Goal: Task Accomplishment & Management: Complete application form

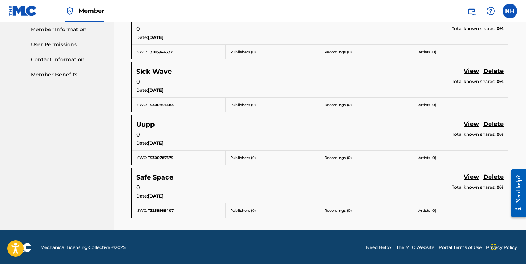
scroll to position [334, 0]
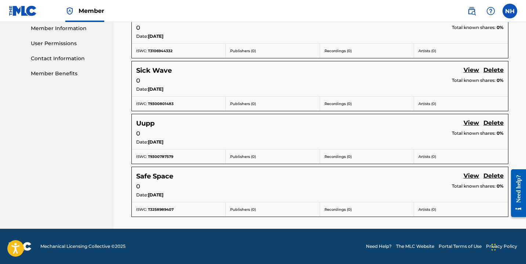
click at [468, 177] on link "View" at bounding box center [471, 176] width 15 height 10
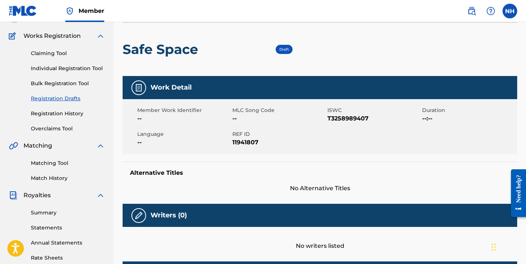
scroll to position [14, 0]
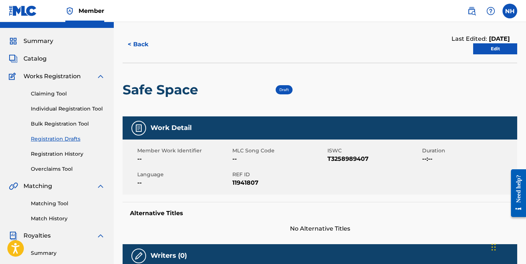
click at [492, 53] on link "Edit" at bounding box center [495, 48] width 44 height 11
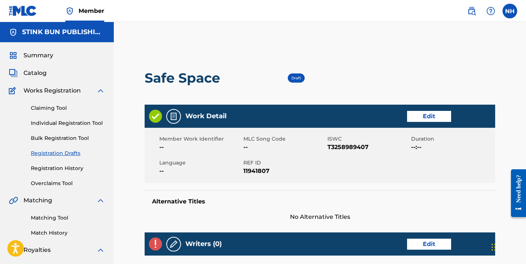
click at [419, 115] on link "Edit" at bounding box center [429, 116] width 44 height 11
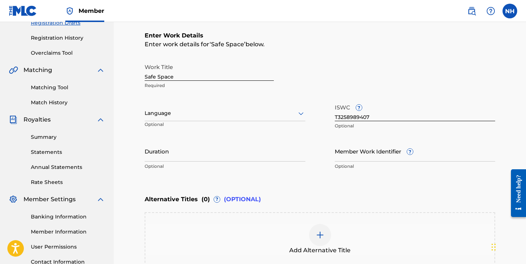
scroll to position [147, 0]
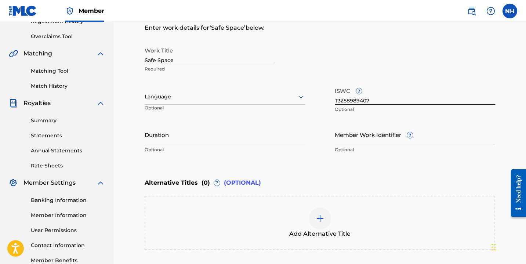
click at [167, 97] on div at bounding box center [225, 96] width 161 height 9
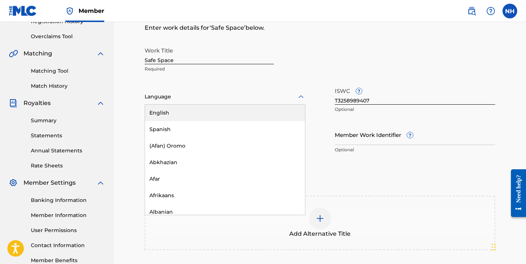
click at [171, 115] on div "English" at bounding box center [225, 113] width 160 height 17
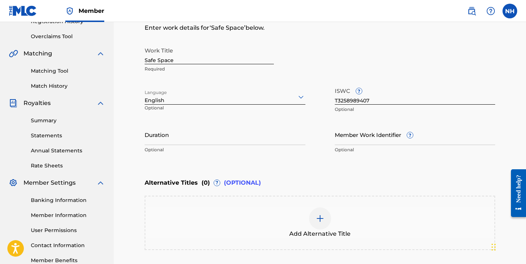
click at [173, 133] on input "Duration" at bounding box center [225, 134] width 161 height 21
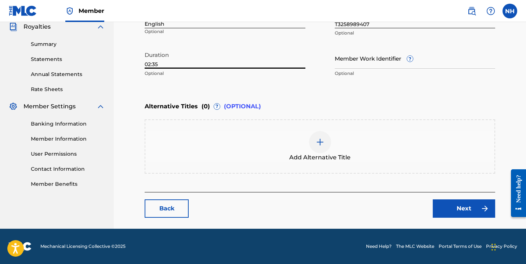
type input "02:35"
click at [449, 209] on link "Next" at bounding box center [464, 208] width 62 height 18
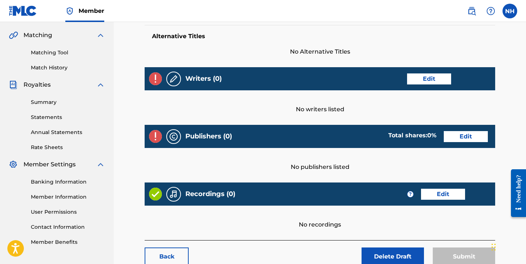
scroll to position [166, 0]
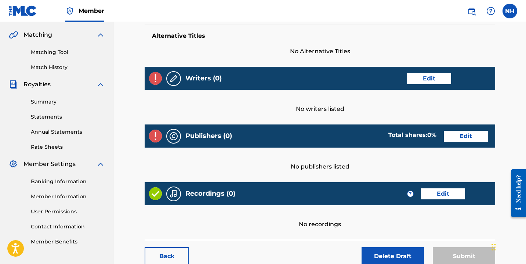
click at [418, 76] on link "Edit" at bounding box center [429, 78] width 44 height 11
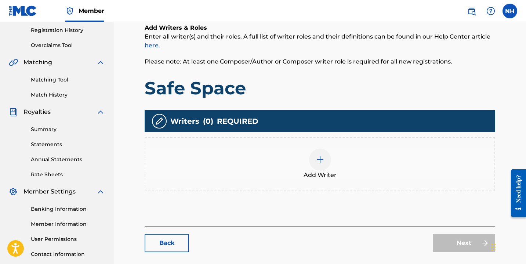
scroll to position [144, 0]
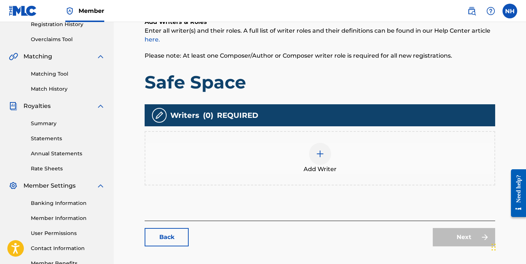
click at [321, 148] on div at bounding box center [320, 154] width 22 height 22
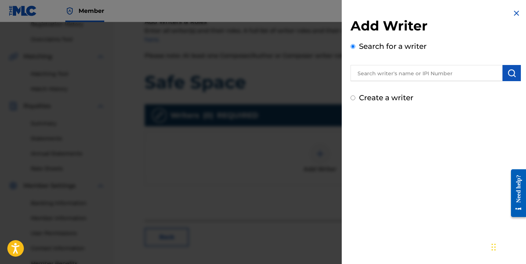
click at [393, 75] on input "text" at bounding box center [427, 73] width 152 height 16
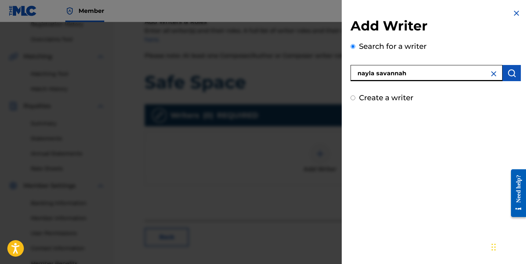
type input "nayla savannah"
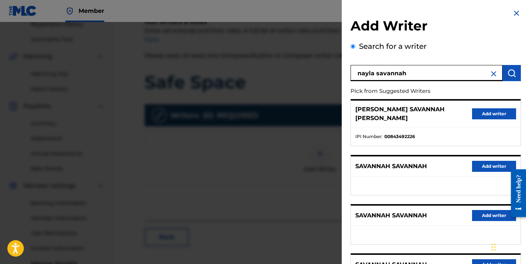
click at [486, 113] on button "Add writer" at bounding box center [494, 113] width 44 height 11
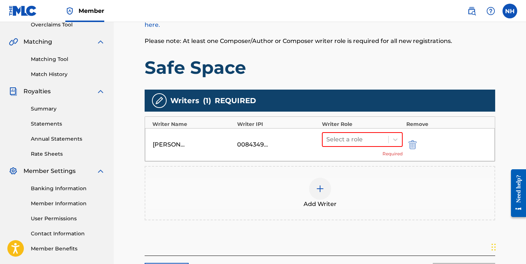
scroll to position [160, 0]
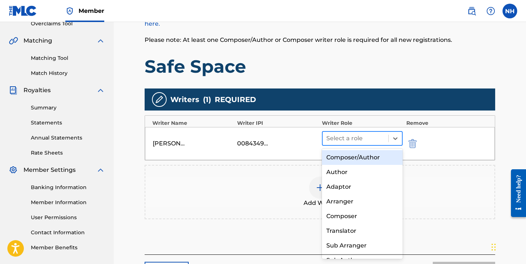
click at [374, 138] on div at bounding box center [355, 138] width 58 height 10
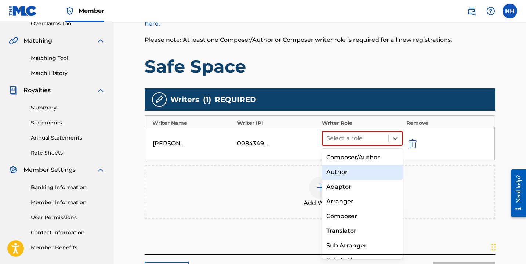
click at [364, 171] on div "Author" at bounding box center [362, 172] width 81 height 15
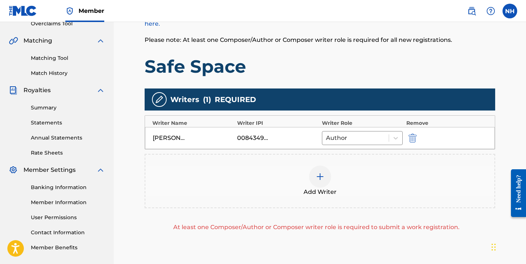
click at [323, 178] on img at bounding box center [320, 176] width 9 height 9
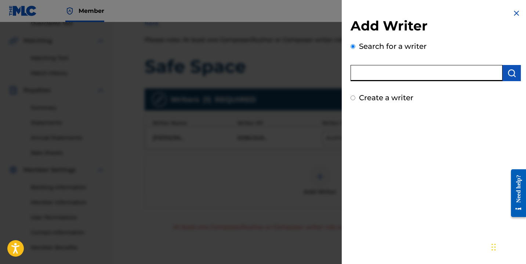
click at [384, 80] on input "text" at bounding box center [427, 73] width 152 height 16
type input "reddnthabuilding"
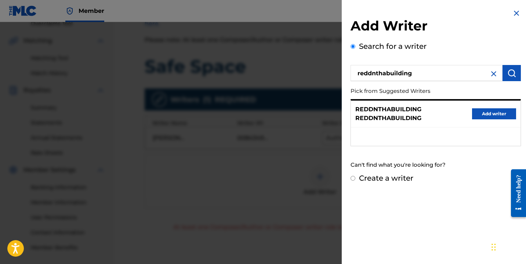
click at [485, 110] on button "Add writer" at bounding box center [494, 113] width 44 height 11
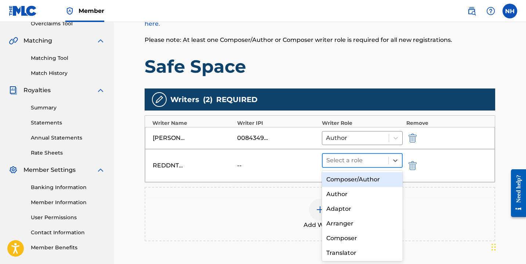
click at [373, 159] on div at bounding box center [355, 160] width 58 height 10
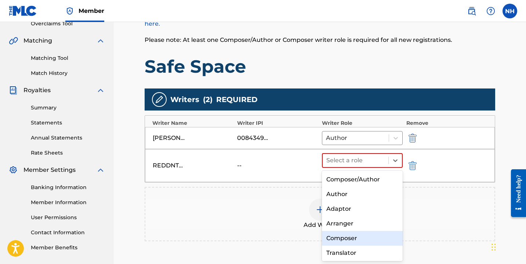
click at [351, 236] on div "Composer" at bounding box center [362, 238] width 81 height 15
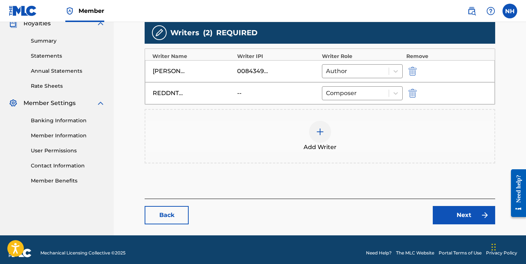
scroll to position [228, 0]
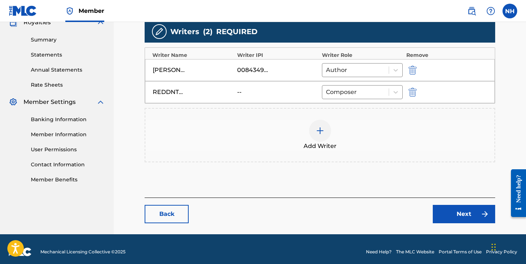
click at [457, 213] on link "Next" at bounding box center [464, 214] width 62 height 18
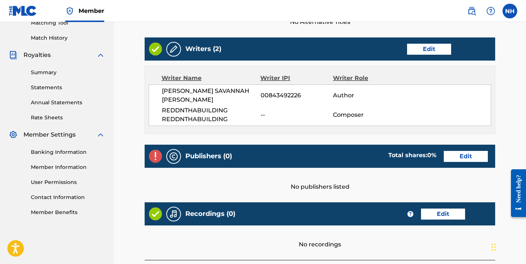
scroll to position [254, 0]
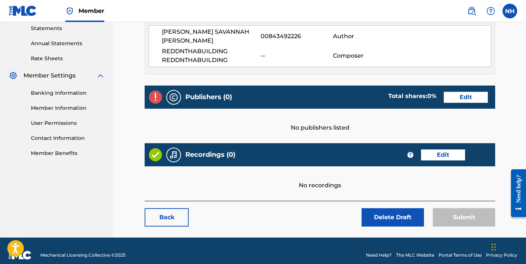
click at [455, 92] on link "Edit" at bounding box center [466, 97] width 44 height 11
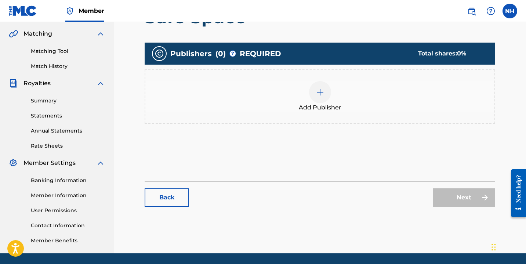
scroll to position [176, 0]
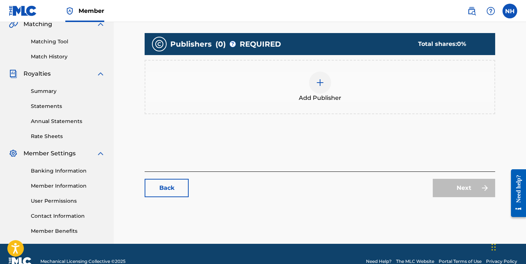
click at [319, 82] on img at bounding box center [320, 82] width 9 height 9
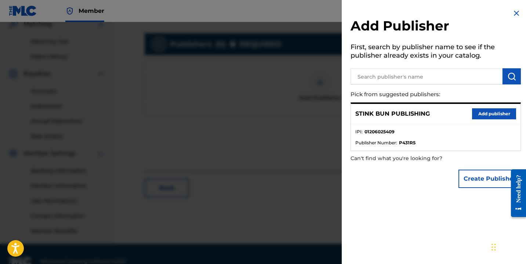
click at [482, 110] on button "Add publisher" at bounding box center [494, 113] width 44 height 11
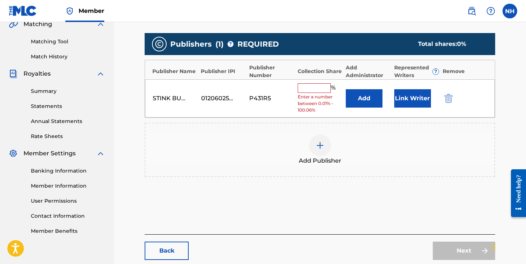
click at [326, 88] on input "text" at bounding box center [314, 88] width 33 height 10
type input "100"
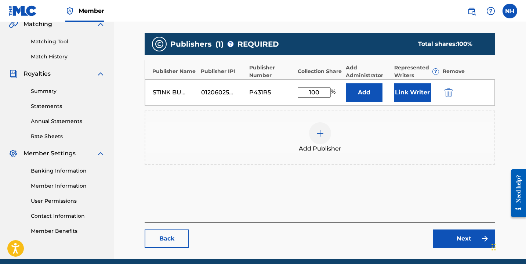
click at [409, 98] on button "Link Writer" at bounding box center [412, 92] width 37 height 18
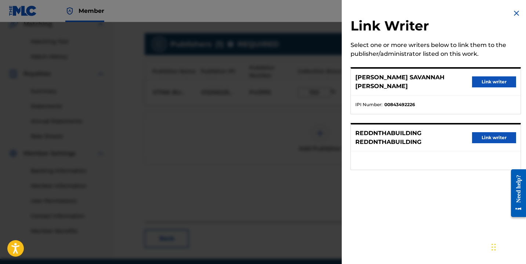
click at [474, 78] on button "Link writer" at bounding box center [494, 81] width 44 height 11
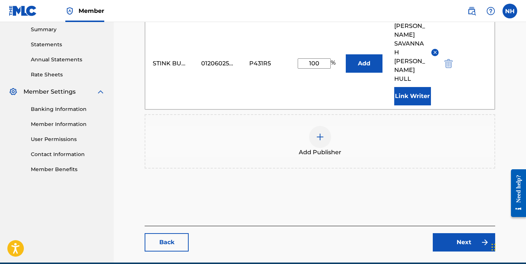
scroll to position [245, 0]
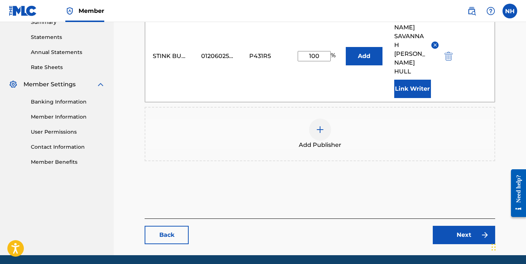
click at [456, 226] on link "Next" at bounding box center [464, 235] width 62 height 18
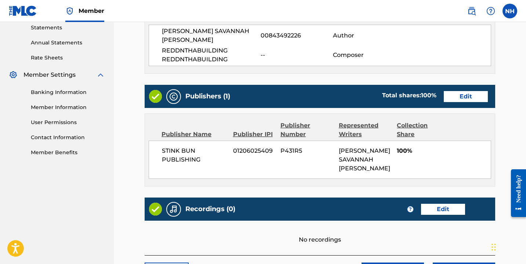
scroll to position [309, 0]
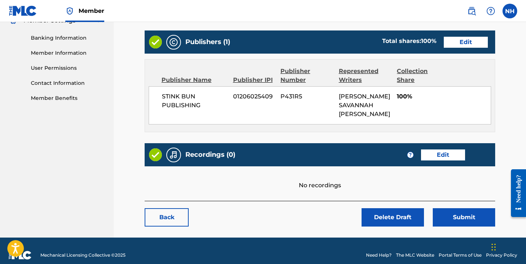
click at [435, 149] on link "Edit" at bounding box center [443, 154] width 44 height 11
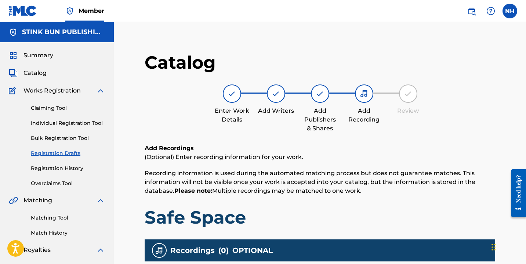
scroll to position [191, 0]
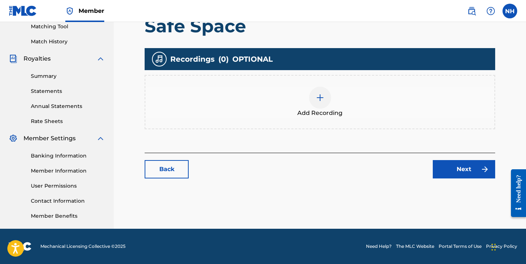
click at [318, 102] on img at bounding box center [320, 97] width 9 height 9
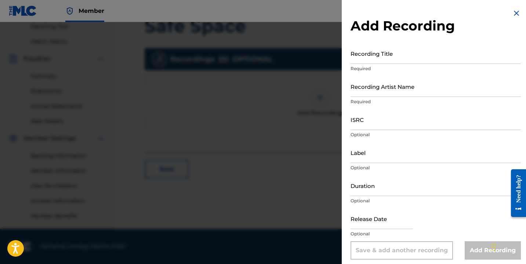
click at [366, 123] on input "ISRC" at bounding box center [436, 119] width 170 height 21
paste input "QZNB82474831"
type input "QZNB82474831"
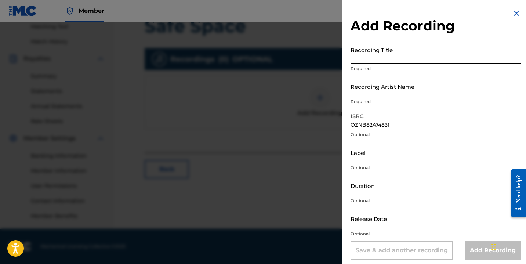
click at [379, 60] on input "Recording Title" at bounding box center [436, 53] width 170 height 21
type input "Safe Space"
click at [380, 89] on input "Recording Artist Name" at bounding box center [436, 86] width 170 height 21
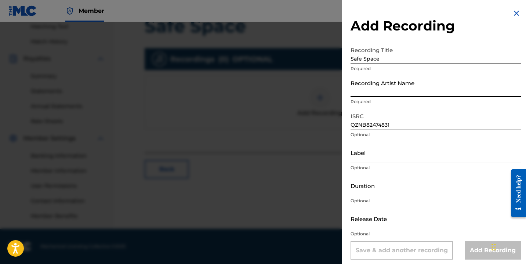
type input "Nayla Savannah"
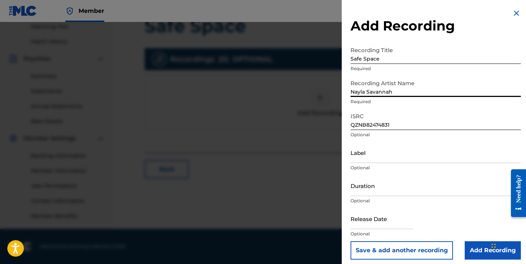
click at [364, 157] on input "Label" at bounding box center [436, 152] width 170 height 21
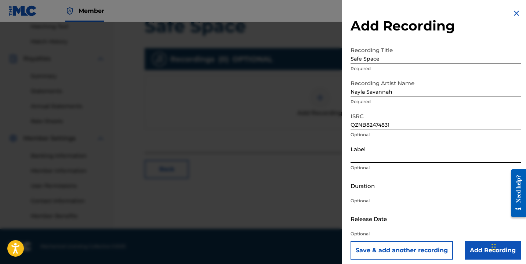
type input "The Winchester Group"
click at [364, 192] on input "Duration" at bounding box center [436, 185] width 170 height 21
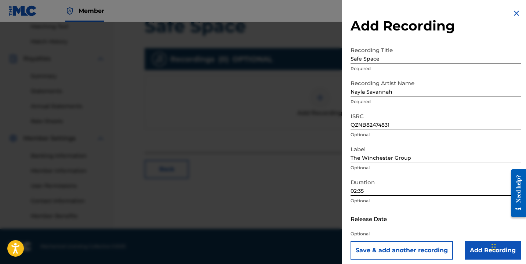
type input "02:35"
click at [372, 221] on input "text" at bounding box center [382, 218] width 62 height 21
select select "7"
select select "2025"
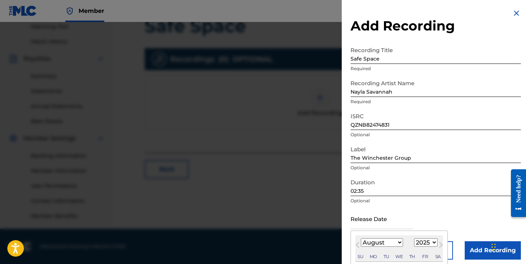
scroll to position [73, 0]
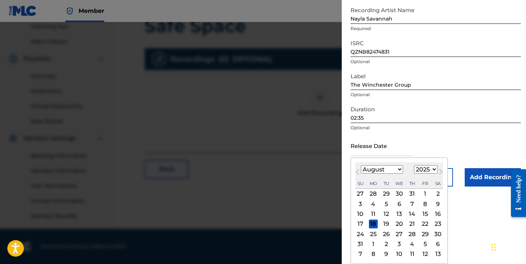
click at [390, 170] on select "January February March April May June July August September October November De…" at bounding box center [382, 169] width 42 height 8
select select "6"
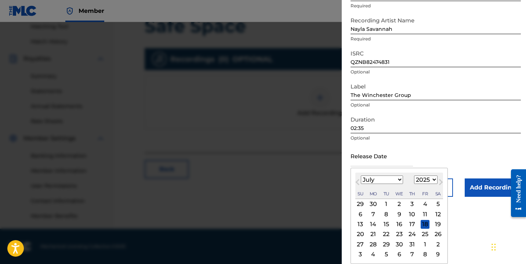
scroll to position [63, 0]
click at [421, 181] on select "1899 1900 1901 1902 1903 1904 1905 1906 1907 1908 1909 1910 1911 1912 1913 1914…" at bounding box center [425, 180] width 23 height 8
select select "2024"
click at [387, 214] on div "9" at bounding box center [386, 214] width 9 height 9
type input "[DATE]"
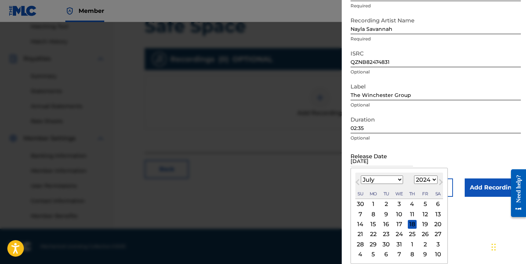
scroll to position [4, 0]
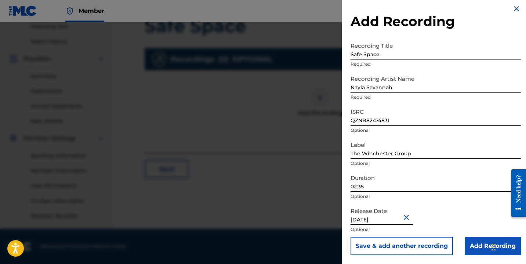
click at [469, 238] on input "Add Recording" at bounding box center [493, 246] width 56 height 18
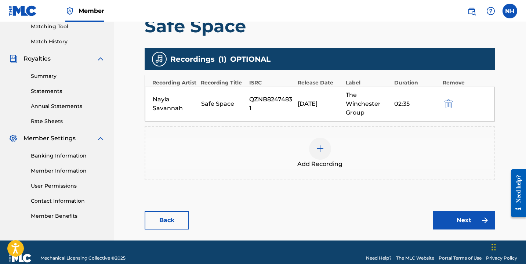
click at [455, 222] on link "Next" at bounding box center [464, 220] width 62 height 18
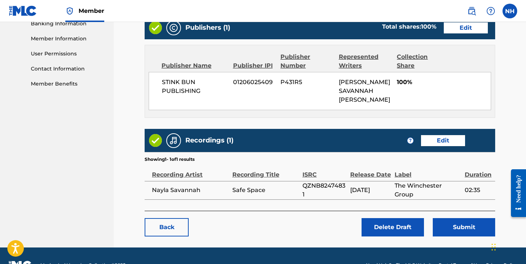
scroll to position [333, 0]
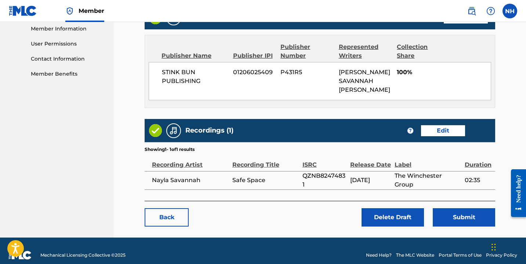
click at [449, 208] on button "Submit" at bounding box center [464, 217] width 62 height 18
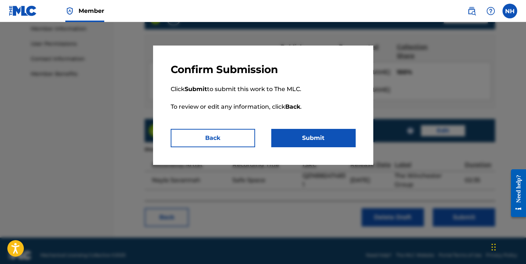
click at [315, 138] on button "Submit" at bounding box center [313, 138] width 84 height 18
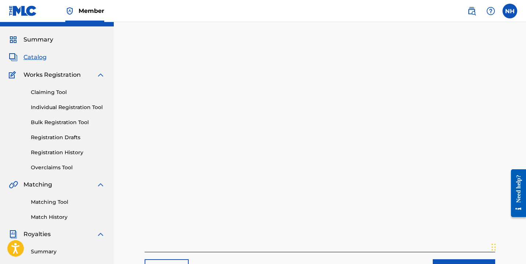
scroll to position [14, 0]
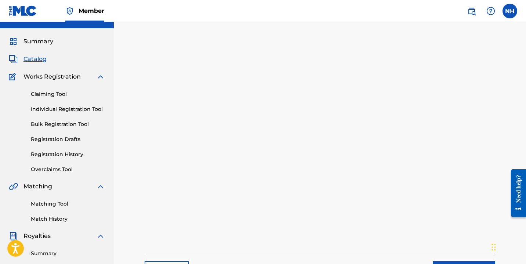
click at [70, 137] on link "Registration Drafts" at bounding box center [68, 139] width 74 height 8
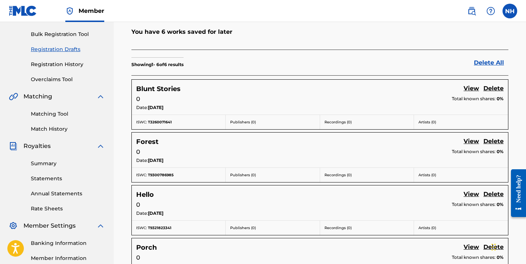
scroll to position [103, 0]
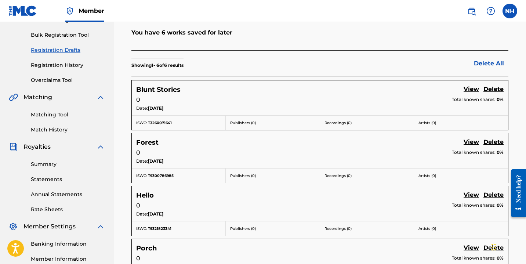
click at [468, 88] on link "View" at bounding box center [471, 90] width 15 height 10
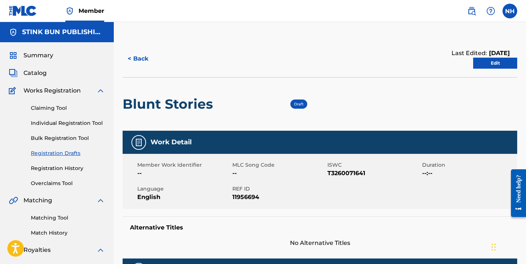
scroll to position [22, 0]
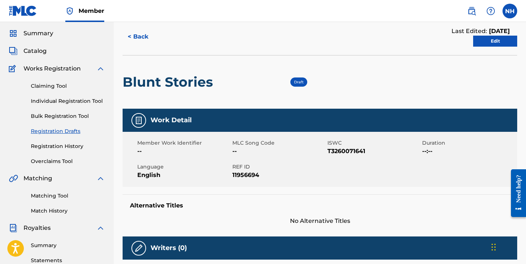
click at [491, 40] on link "Edit" at bounding box center [495, 41] width 44 height 11
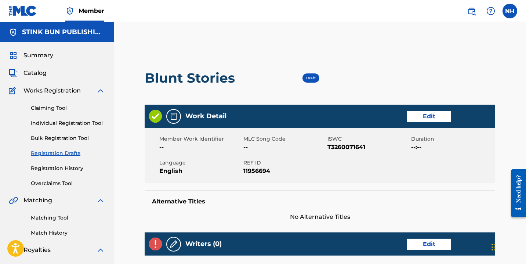
click at [426, 121] on link "Edit" at bounding box center [429, 116] width 44 height 11
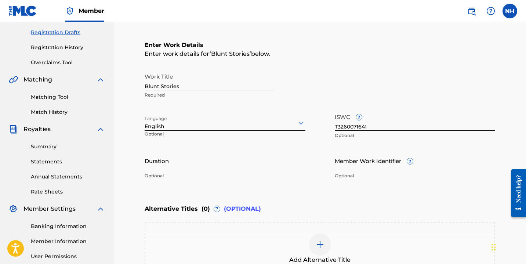
scroll to position [133, 0]
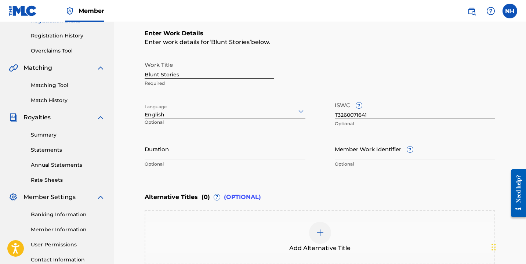
click at [196, 152] on input "Duration" at bounding box center [225, 148] width 161 height 21
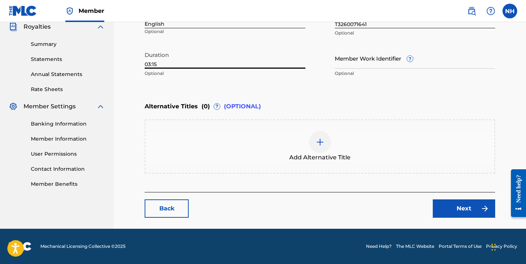
type input "03:15"
click at [449, 203] on link "Next" at bounding box center [464, 208] width 62 height 18
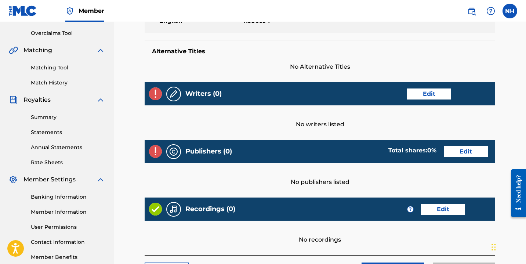
scroll to position [156, 0]
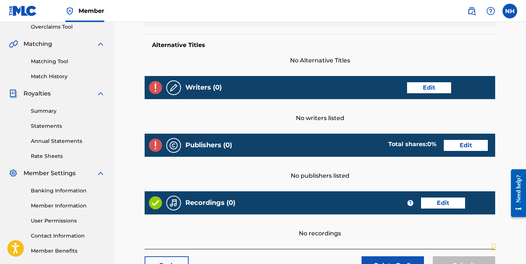
click at [428, 84] on link "Edit" at bounding box center [429, 87] width 44 height 11
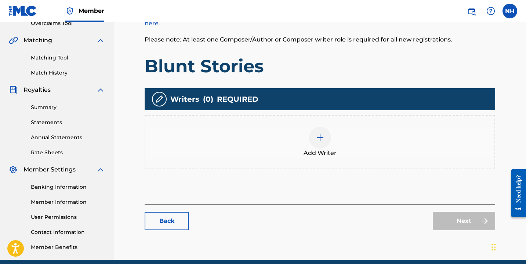
scroll to position [166, 0]
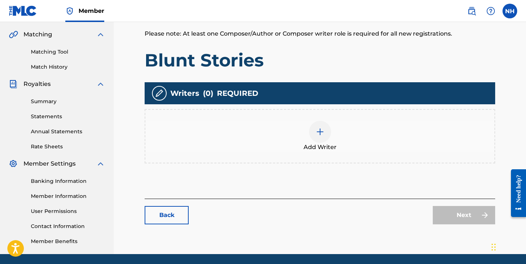
click at [326, 125] on div at bounding box center [320, 132] width 22 height 22
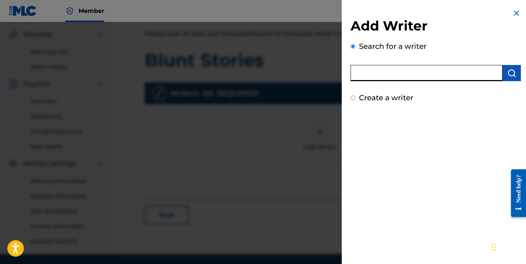
click at [386, 68] on input "text" at bounding box center [427, 73] width 152 height 16
type input "nayla savannah"
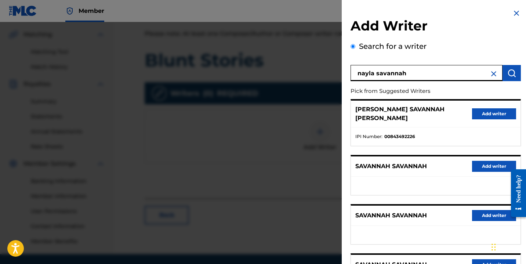
click at [469, 107] on div "[PERSON_NAME] SAVANNAH [PERSON_NAME] Add writer" at bounding box center [436, 114] width 170 height 27
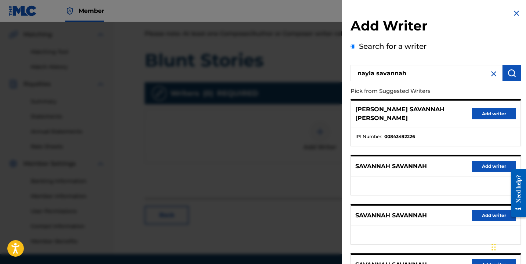
click at [474, 109] on button "Add writer" at bounding box center [494, 113] width 44 height 11
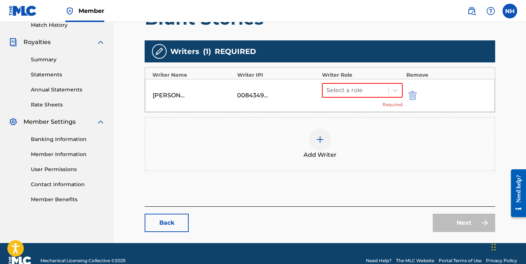
scroll to position [216, 0]
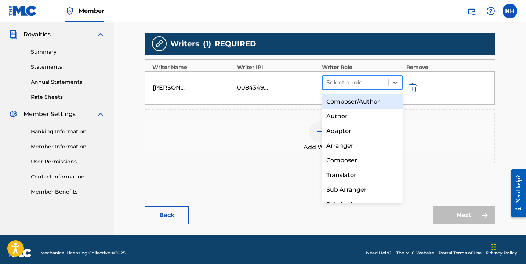
click at [372, 82] on div at bounding box center [355, 82] width 58 height 10
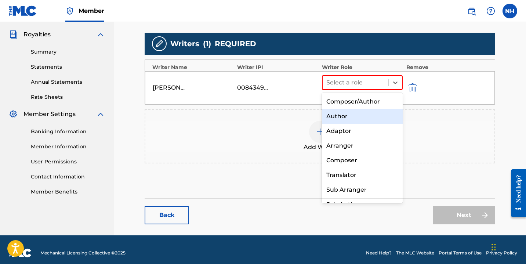
click at [362, 120] on div "Author" at bounding box center [362, 116] width 81 height 15
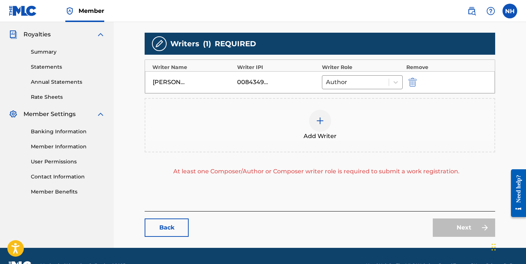
click at [324, 121] on img at bounding box center [320, 120] width 9 height 9
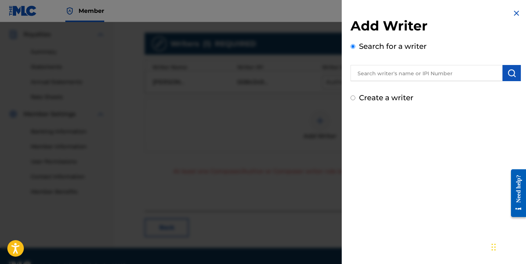
click at [383, 73] on input "text" at bounding box center [427, 73] width 152 height 16
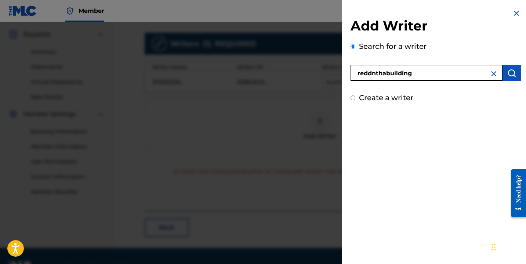
type input "reddnthabuilding"
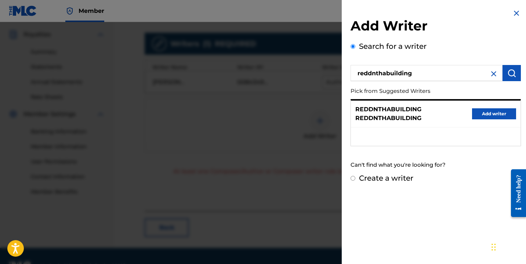
click at [492, 114] on button "Add writer" at bounding box center [494, 113] width 44 height 11
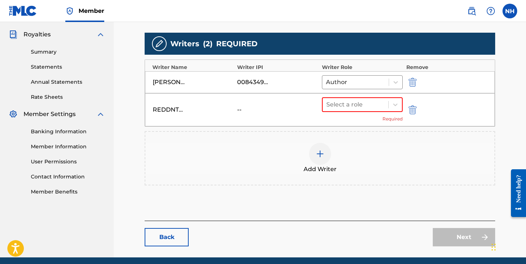
click at [386, 97] on div "Select a role" at bounding box center [362, 104] width 81 height 15
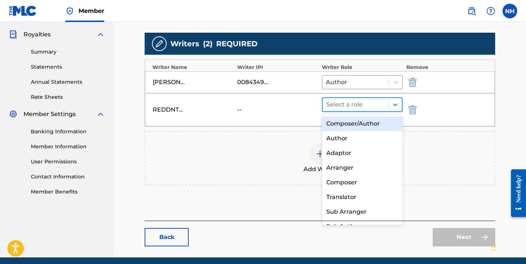
click at [385, 104] on div "Select a role" at bounding box center [356, 104] width 66 height 13
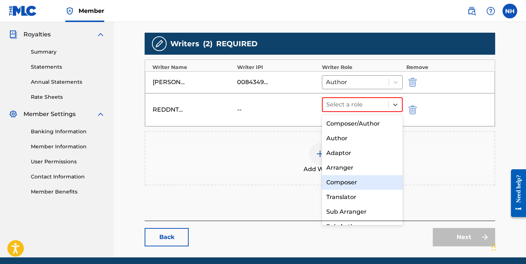
click at [367, 177] on div "Composer" at bounding box center [362, 182] width 81 height 15
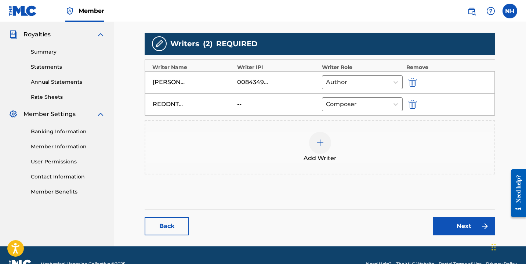
scroll to position [233, 0]
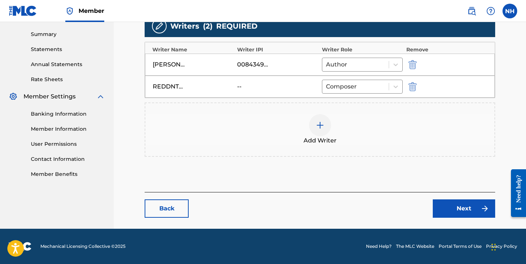
click at [464, 212] on link "Next" at bounding box center [464, 208] width 62 height 18
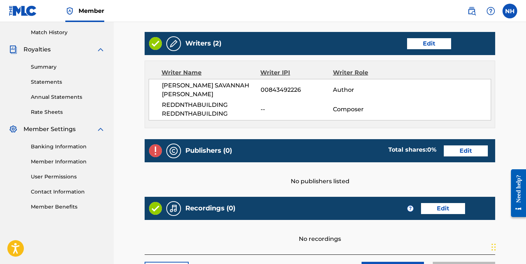
scroll to position [202, 0]
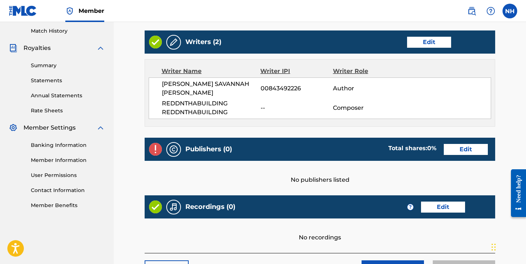
click at [460, 144] on link "Edit" at bounding box center [466, 149] width 44 height 11
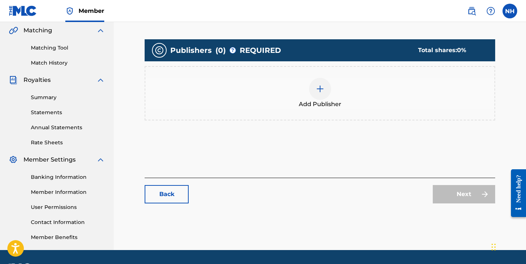
scroll to position [172, 0]
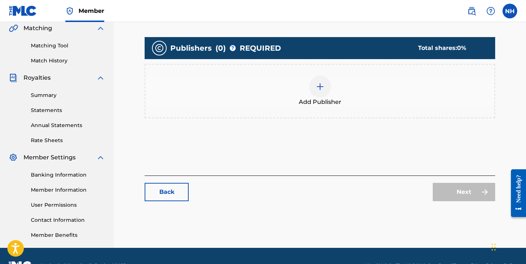
click at [317, 87] on img at bounding box center [320, 86] width 9 height 9
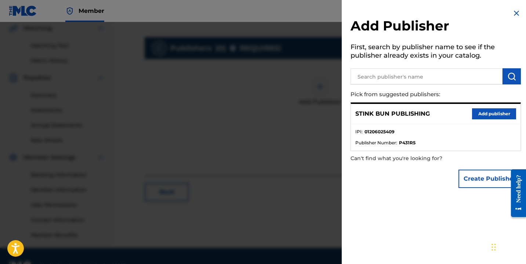
click at [476, 112] on button "Add publisher" at bounding box center [494, 113] width 44 height 11
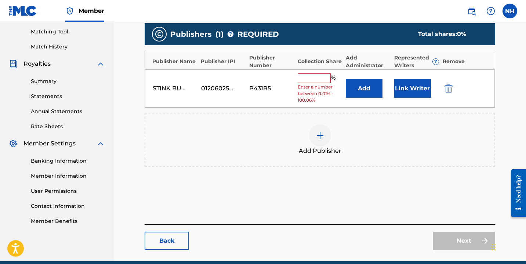
scroll to position [187, 0]
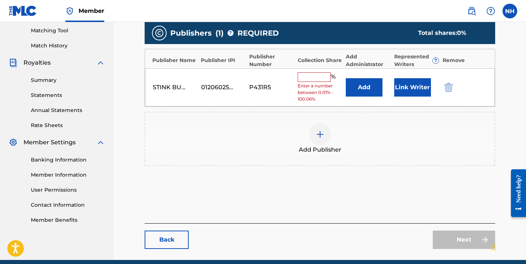
click at [313, 84] on span "Enter a number between 0.01% - 100.06%" at bounding box center [320, 93] width 45 height 20
click at [308, 76] on input "text" at bounding box center [314, 77] width 33 height 10
type input "100"
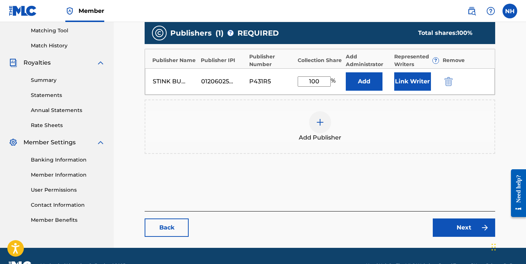
click at [407, 83] on button "Link Writer" at bounding box center [412, 81] width 37 height 18
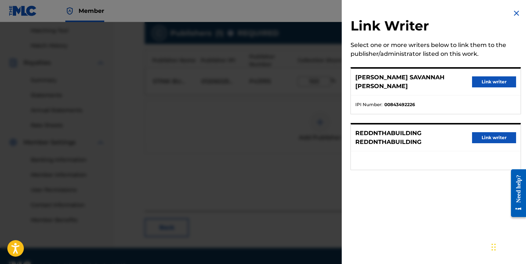
click at [474, 76] on button "Link writer" at bounding box center [494, 81] width 44 height 11
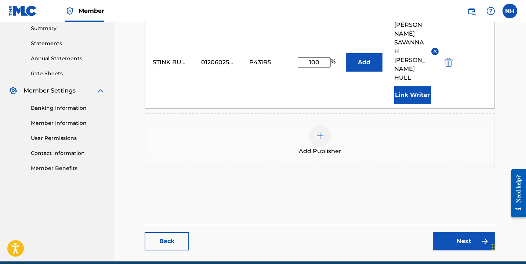
scroll to position [245, 0]
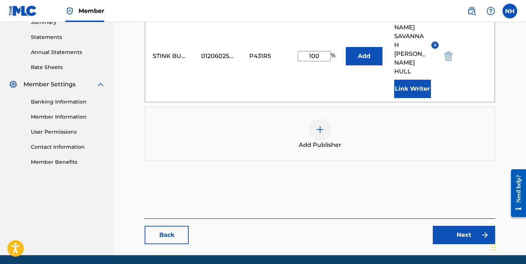
click at [454, 226] on link "Next" at bounding box center [464, 235] width 62 height 18
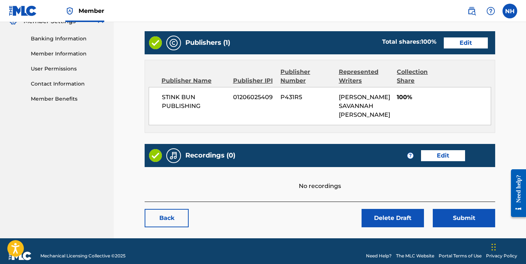
scroll to position [309, 0]
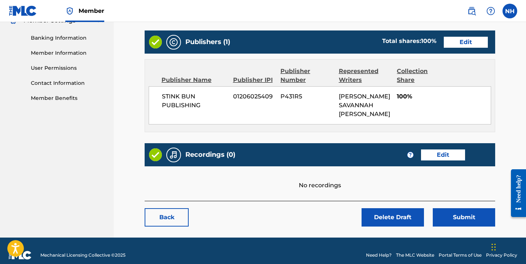
click at [451, 149] on link "Edit" at bounding box center [443, 154] width 44 height 11
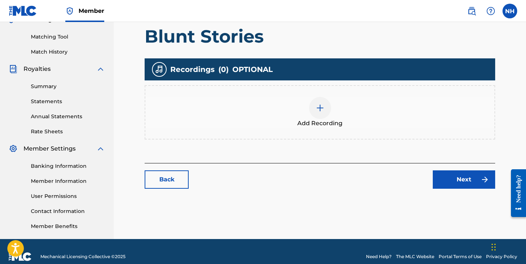
scroll to position [191, 0]
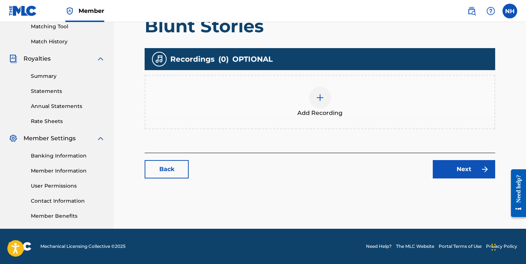
click at [314, 100] on div at bounding box center [320, 98] width 22 height 22
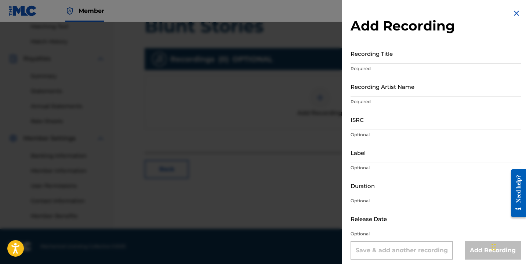
click at [367, 126] on input "ISRC" at bounding box center [436, 119] width 170 height 21
paste input "QZNB82457237"
type input "QZNB82457237"
click at [368, 155] on input "Label" at bounding box center [436, 152] width 170 height 21
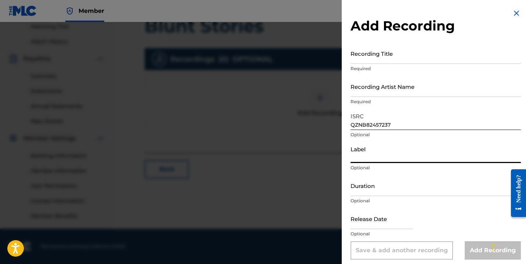
type input "The Winchester Group"
click at [385, 192] on input "Duration" at bounding box center [436, 185] width 170 height 21
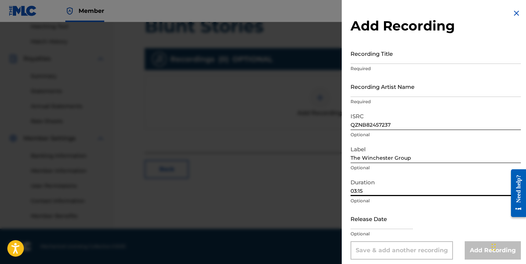
type input "03:15"
click at [383, 225] on input "text" at bounding box center [382, 218] width 62 height 21
select select "7"
select select "2025"
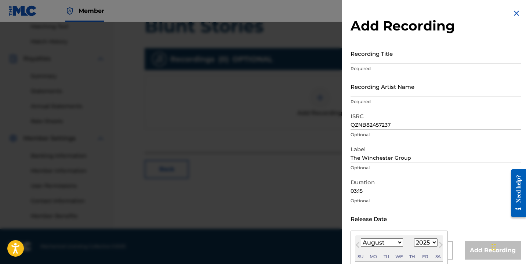
click at [378, 243] on select "January February March April May June July August September October November De…" at bounding box center [382, 242] width 42 height 8
select select "5"
click at [424, 246] on select "1899 1900 1901 1902 1903 1904 1905 1906 1907 1908 1909 1910 1911 1912 1913 1914…" at bounding box center [425, 242] width 23 height 8
select select "2024"
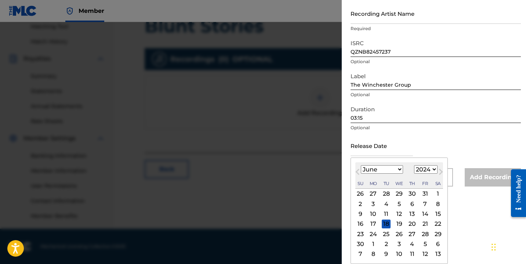
click at [375, 234] on div "24" at bounding box center [373, 233] width 9 height 9
type input "[DATE]"
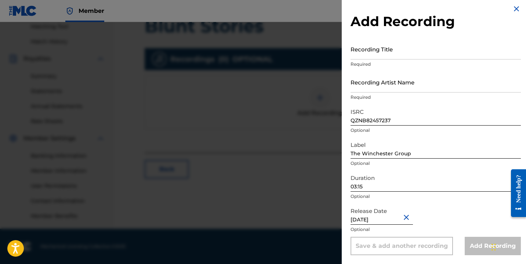
scroll to position [4, 0]
click at [406, 54] on input "Recording Title" at bounding box center [436, 49] width 170 height 21
type input "Blunt Stories"
click at [408, 84] on input "Recording Artist Name" at bounding box center [436, 82] width 170 height 21
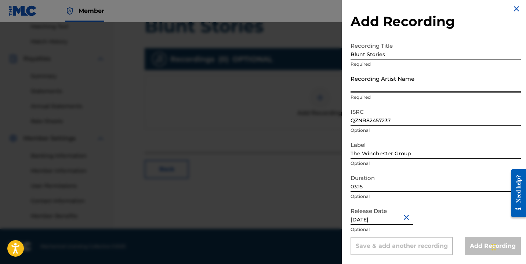
type input "Nayla Savannah"
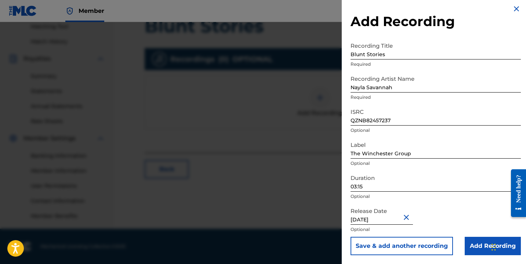
click at [467, 237] on input "Add Recording" at bounding box center [493, 246] width 56 height 18
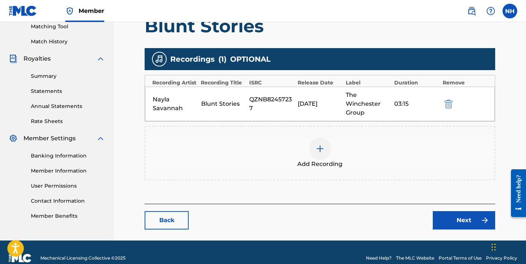
scroll to position [203, 0]
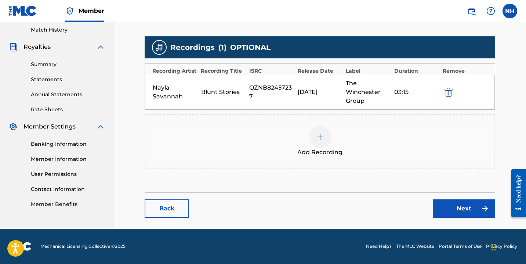
click at [451, 207] on link "Next" at bounding box center [464, 208] width 62 height 18
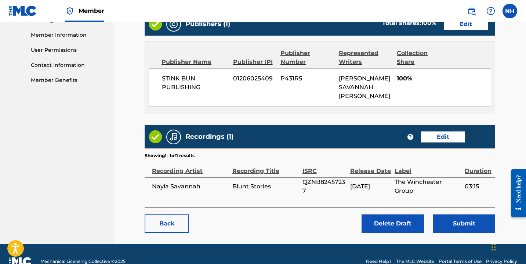
scroll to position [333, 0]
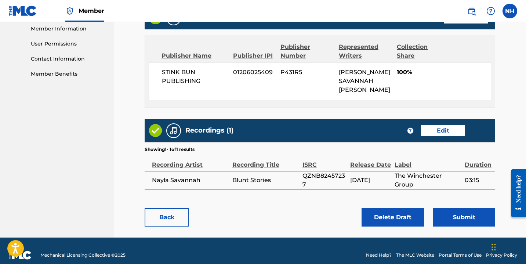
click at [445, 208] on button "Submit" at bounding box center [464, 217] width 62 height 18
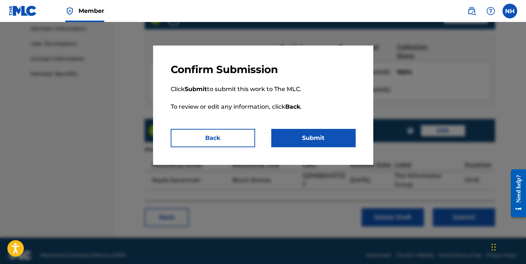
click at [326, 138] on button "Submit" at bounding box center [313, 138] width 84 height 18
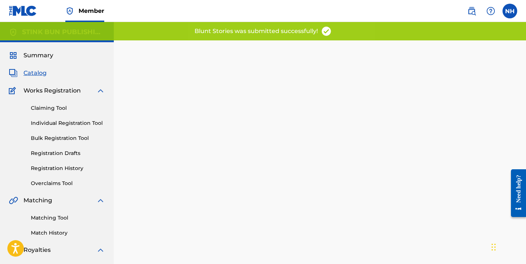
click at [69, 169] on link "Registration History" at bounding box center [68, 168] width 74 height 8
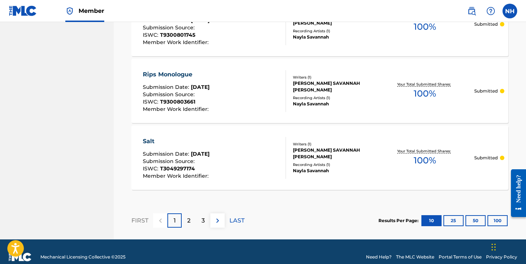
scroll to position [741, 0]
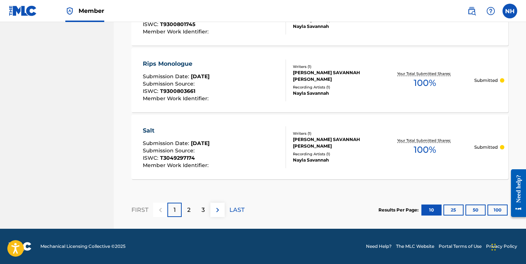
click at [203, 212] on p "3" at bounding box center [203, 210] width 3 height 9
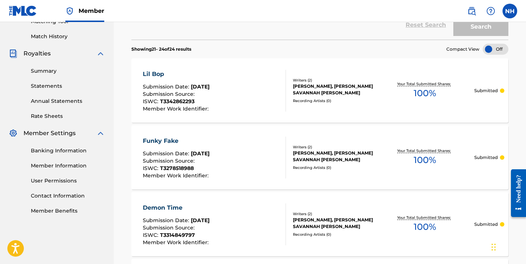
scroll to position [340, 0]
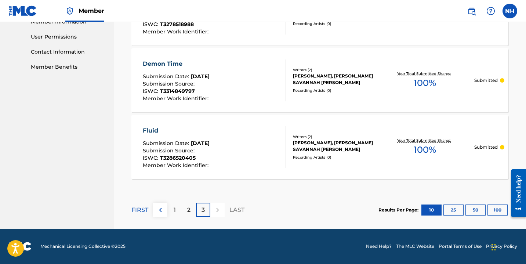
click at [187, 210] on div "2" at bounding box center [189, 210] width 14 height 14
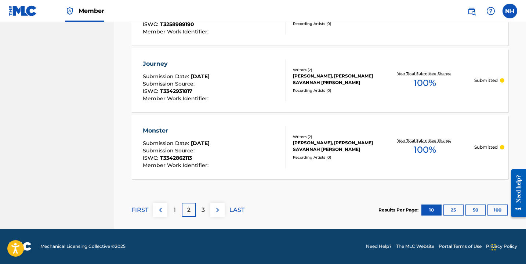
click at [171, 206] on div "1" at bounding box center [174, 210] width 14 height 14
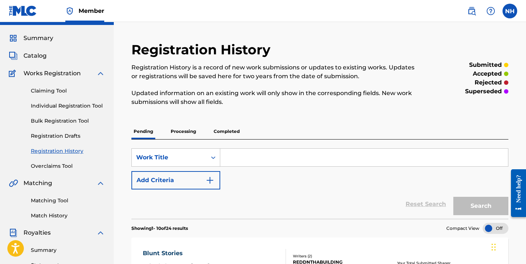
scroll to position [0, 0]
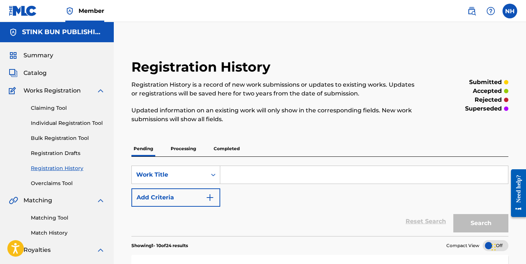
click at [187, 151] on p "Processing" at bounding box center [184, 148] width 30 height 15
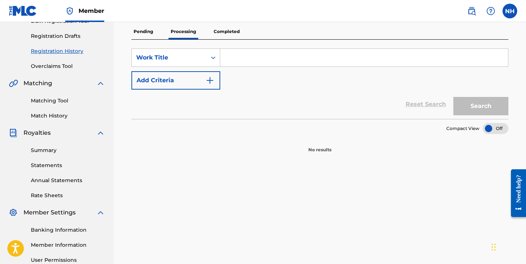
scroll to position [69, 0]
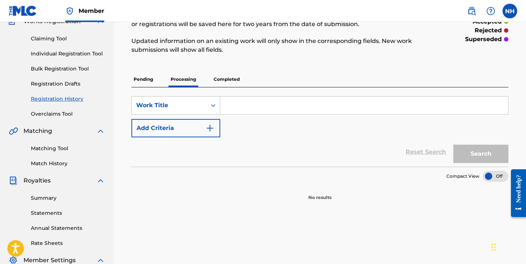
click at [221, 81] on p "Completed" at bounding box center [226, 79] width 30 height 15
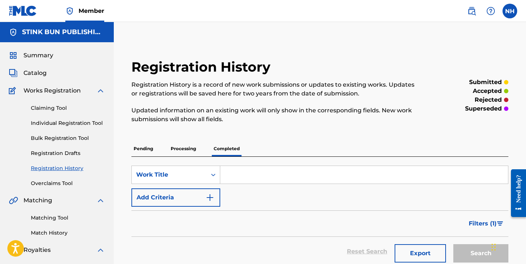
click at [70, 155] on link "Registration Drafts" at bounding box center [68, 153] width 74 height 8
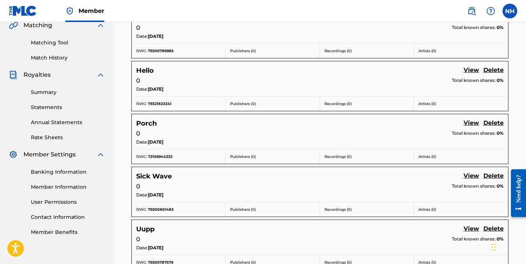
scroll to position [176, 0]
click at [469, 122] on link "View" at bounding box center [471, 123] width 15 height 10
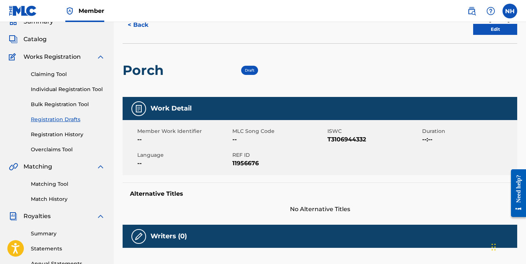
scroll to position [25, 0]
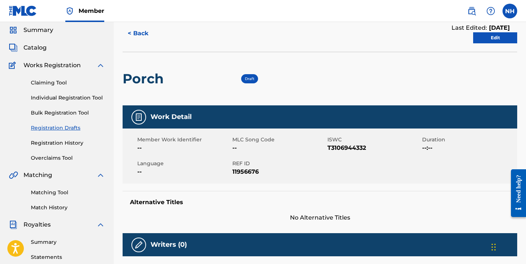
click at [493, 39] on link "Edit" at bounding box center [495, 37] width 44 height 11
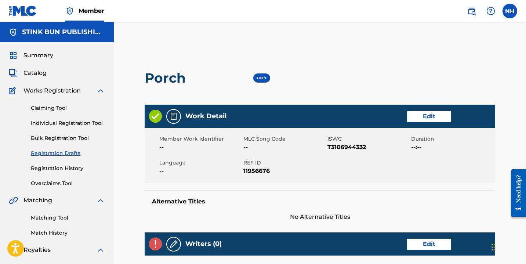
click at [430, 117] on link "Edit" at bounding box center [429, 116] width 44 height 11
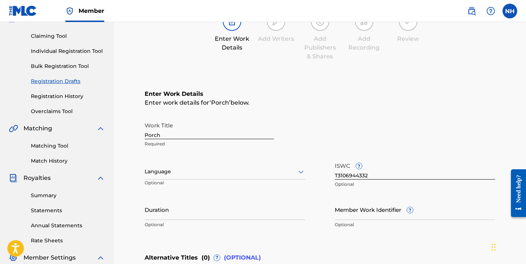
scroll to position [73, 0]
click at [172, 176] on div "Language" at bounding box center [225, 170] width 161 height 15
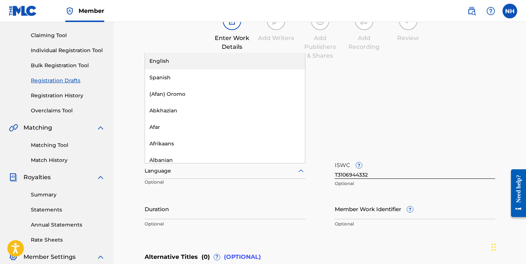
click at [173, 61] on div "English" at bounding box center [225, 61] width 160 height 17
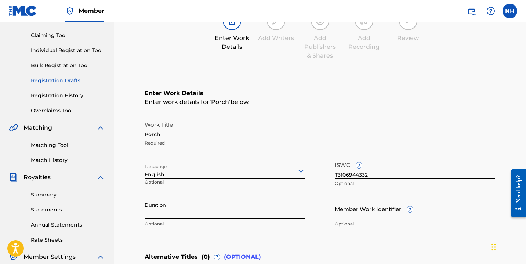
click at [163, 218] on input "Duration" at bounding box center [225, 208] width 161 height 21
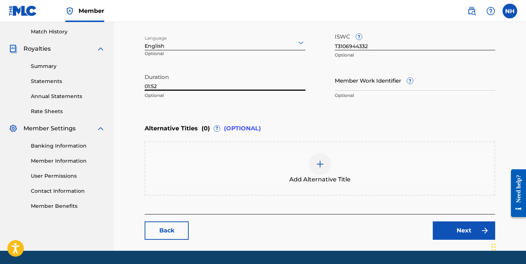
scroll to position [223, 0]
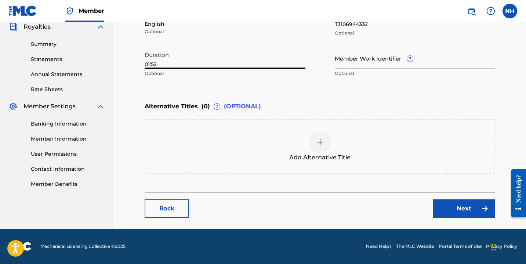
type input "01:52"
click at [455, 206] on link "Next" at bounding box center [464, 208] width 62 height 18
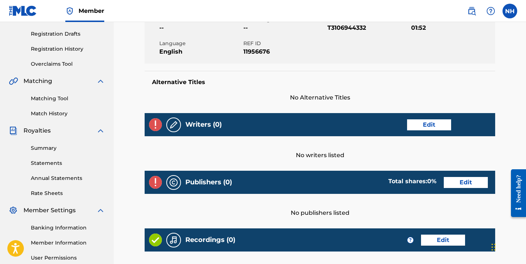
scroll to position [125, 0]
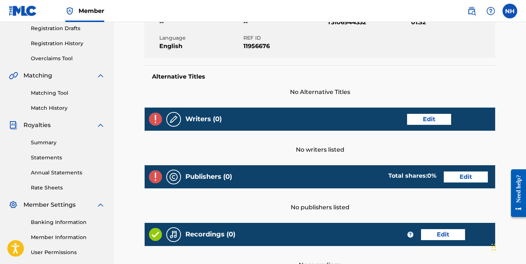
click at [417, 127] on div "Writers (0) Edit" at bounding box center [320, 119] width 351 height 23
click at [417, 119] on link "Edit" at bounding box center [429, 119] width 44 height 11
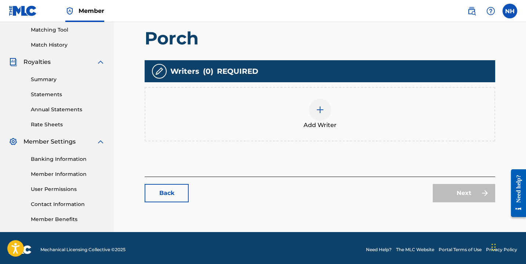
scroll to position [191, 0]
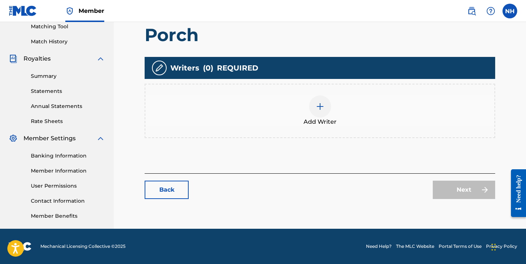
click at [320, 103] on img at bounding box center [320, 106] width 9 height 9
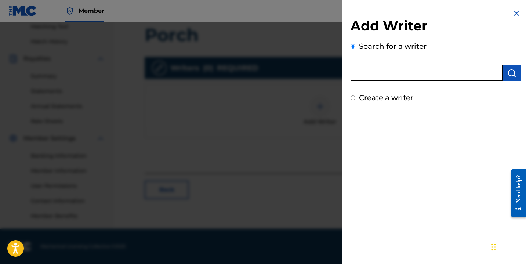
click at [376, 77] on input "text" at bounding box center [427, 73] width 152 height 16
type input "nayla savannah"
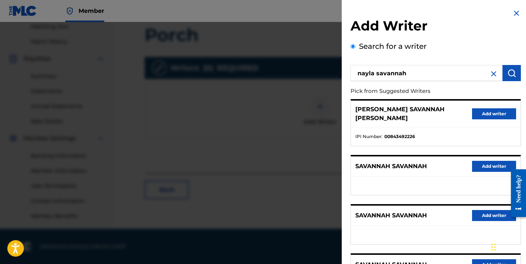
click at [472, 108] on button "Add writer" at bounding box center [494, 113] width 44 height 11
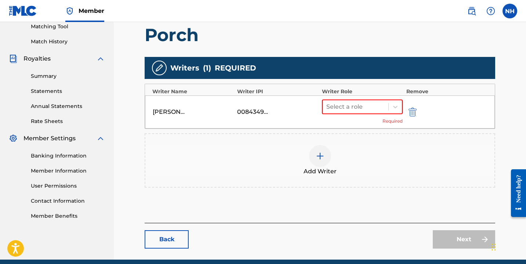
scroll to position [199, 0]
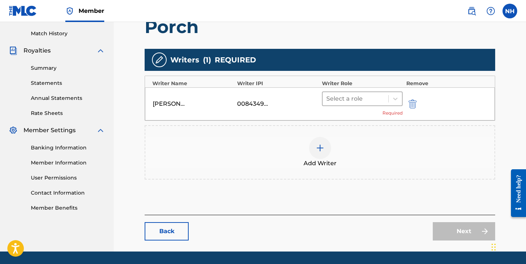
click at [385, 106] on div "Select a role" at bounding box center [362, 98] width 81 height 15
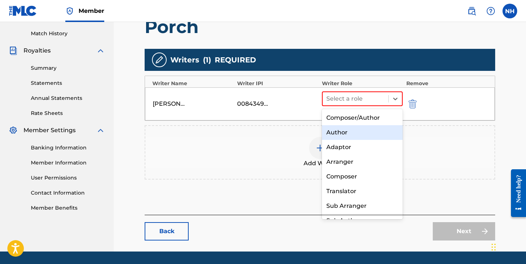
click at [352, 132] on div "Author" at bounding box center [362, 132] width 81 height 15
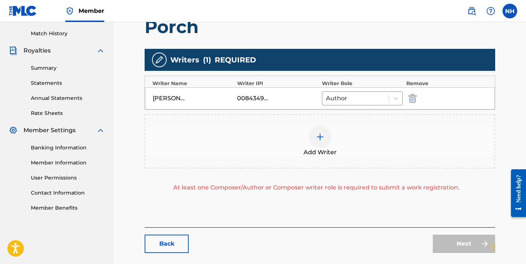
click at [326, 135] on div at bounding box center [320, 137] width 22 height 22
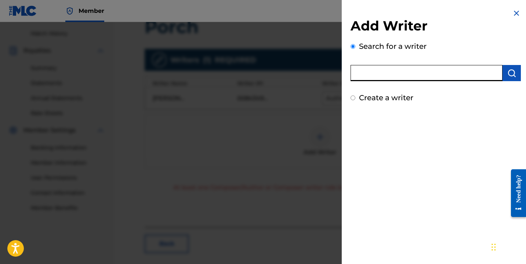
click at [394, 76] on input "text" at bounding box center [427, 73] width 152 height 16
type input "[PERSON_NAME] Delta"
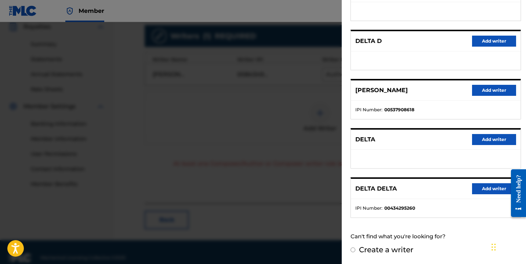
scroll to position [235, 0]
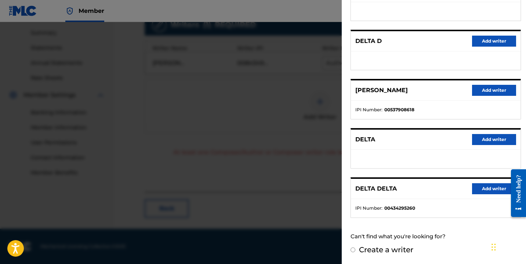
click at [353, 249] on input "Create a writer" at bounding box center [353, 249] width 5 height 5
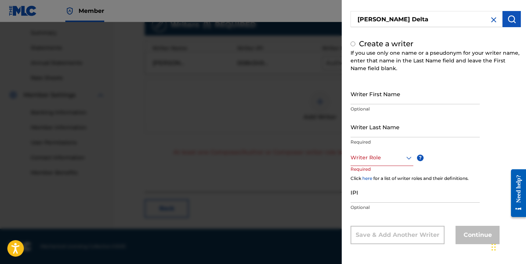
radio input "false"
radio input "true"
click at [373, 159] on div at bounding box center [382, 157] width 63 height 9
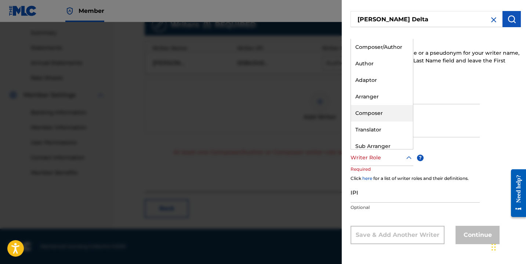
click at [379, 115] on div "Composer" at bounding box center [382, 113] width 62 height 17
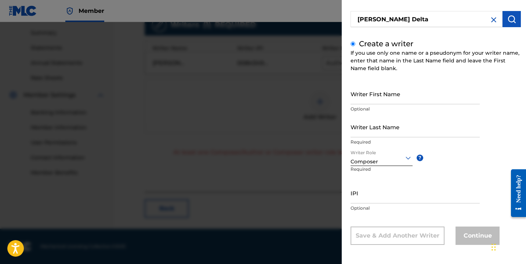
click at [379, 100] on input "Writer First Name" at bounding box center [415, 93] width 129 height 21
click at [376, 133] on input "Writer Last Name" at bounding box center [415, 126] width 129 height 21
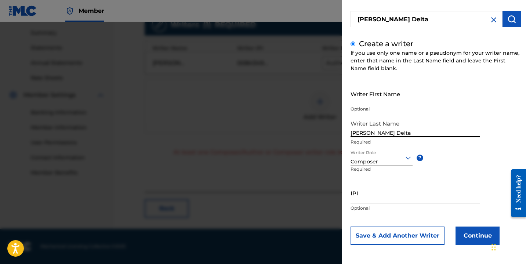
type input "[PERSON_NAME] Delta"
click at [371, 195] on input "IPI" at bounding box center [415, 192] width 129 height 21
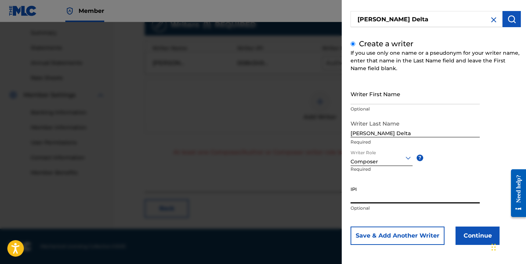
click at [467, 238] on button "Continue" at bounding box center [478, 236] width 44 height 18
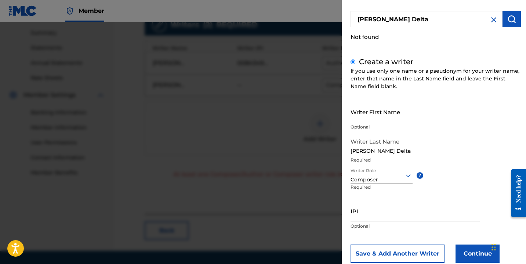
scroll to position [233, 0]
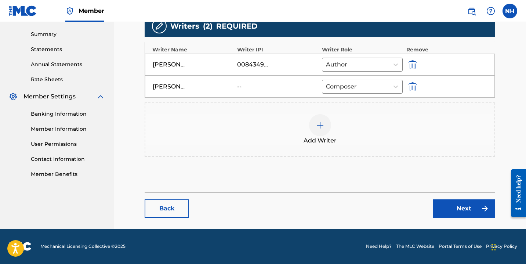
click at [453, 199] on div "Back Next" at bounding box center [320, 205] width 351 height 26
click at [455, 207] on link "Next" at bounding box center [464, 208] width 62 height 18
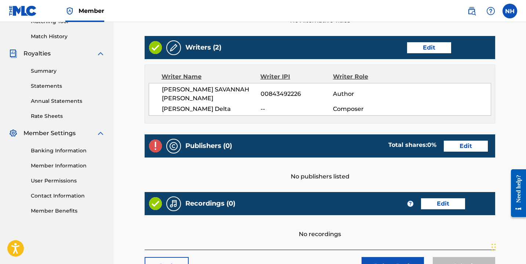
scroll to position [202, 0]
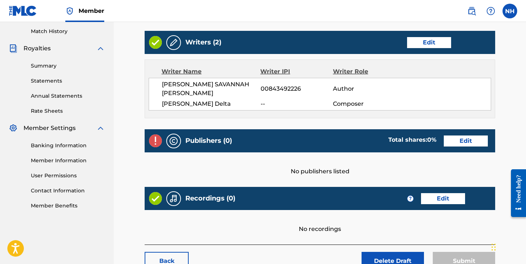
click at [463, 135] on link "Edit" at bounding box center [466, 140] width 44 height 11
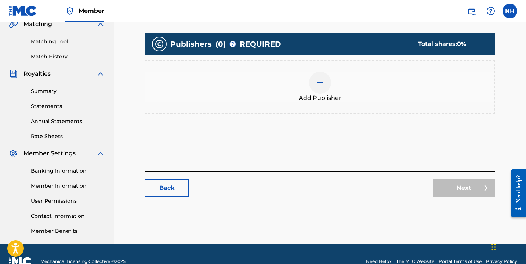
scroll to position [185, 0]
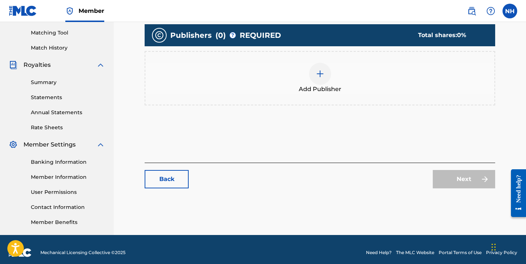
click at [330, 75] on div at bounding box center [320, 74] width 22 height 22
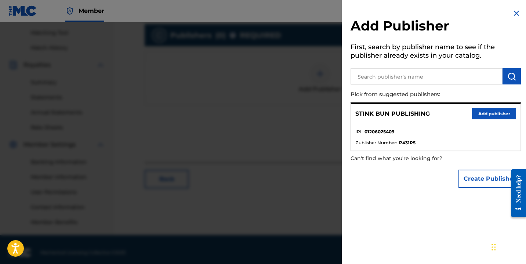
click at [480, 112] on button "Add publisher" at bounding box center [494, 113] width 44 height 11
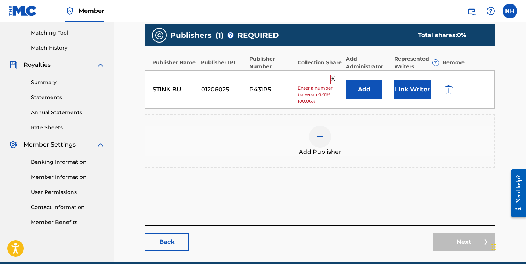
click at [312, 73] on div "STINK BUN PUBLISHING 01206025409 P431R5 % Enter a number between 0.01% - 100.06…" at bounding box center [320, 89] width 350 height 39
click at [311, 81] on input "text" at bounding box center [314, 80] width 33 height 10
type input "100"
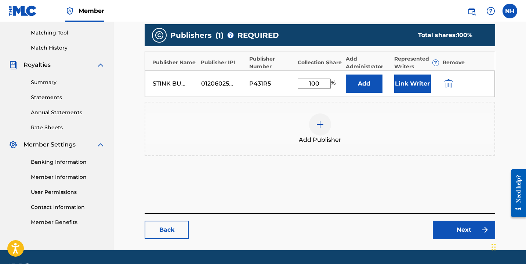
click at [408, 81] on button "Link Writer" at bounding box center [412, 84] width 37 height 18
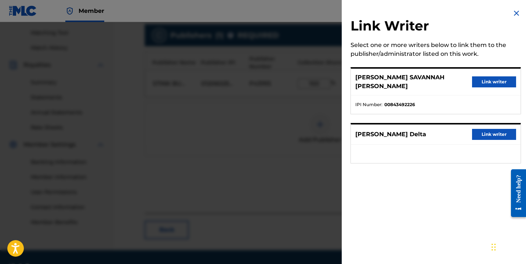
click at [472, 76] on button "Link writer" at bounding box center [494, 81] width 44 height 11
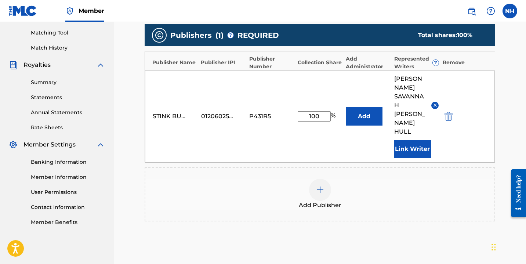
scroll to position [245, 0]
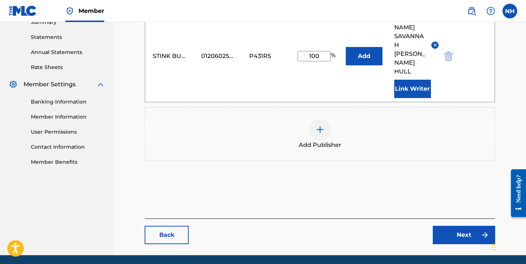
click at [452, 226] on link "Next" at bounding box center [464, 235] width 62 height 18
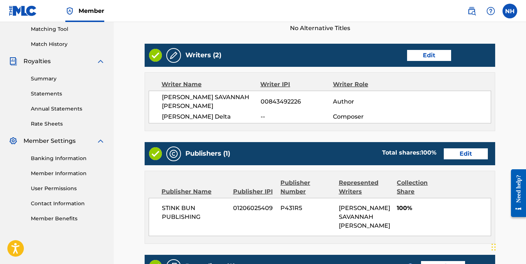
scroll to position [184, 0]
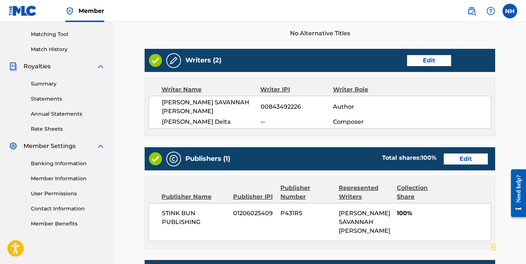
click at [431, 66] on div "Writers (2) Edit" at bounding box center [320, 60] width 351 height 23
click at [428, 60] on link "Edit" at bounding box center [429, 60] width 44 height 11
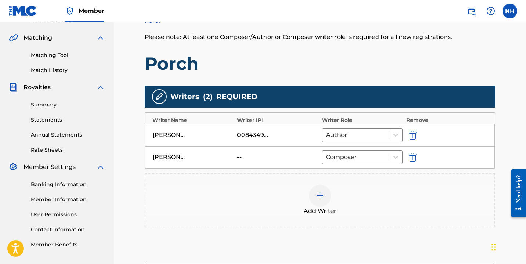
scroll to position [185, 0]
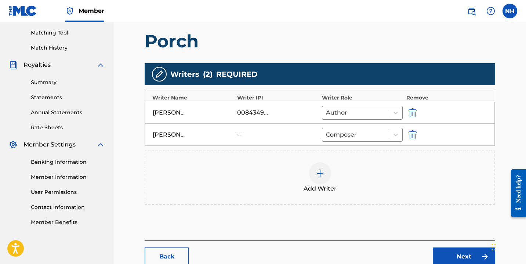
click at [241, 134] on div "--" at bounding box center [253, 134] width 33 height 9
click at [376, 134] on div at bounding box center [355, 135] width 59 height 10
click at [412, 135] on img "submit" at bounding box center [413, 134] width 8 height 9
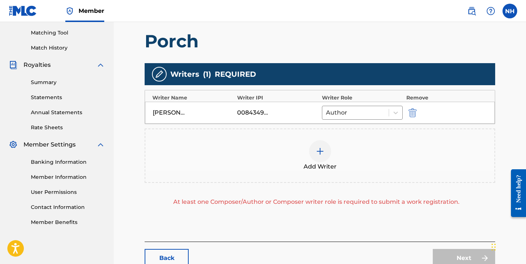
click at [327, 152] on div at bounding box center [320, 151] width 22 height 22
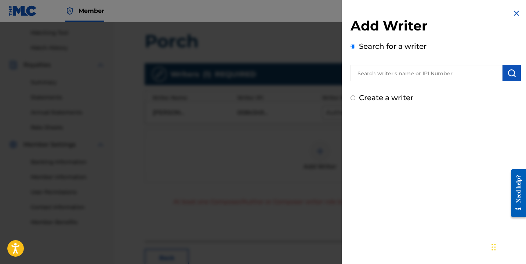
click at [354, 97] on input "Create a writer" at bounding box center [353, 97] width 5 height 5
radio input "false"
radio input "true"
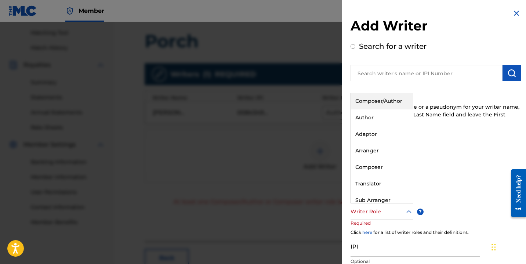
click at [368, 211] on div at bounding box center [382, 211] width 63 height 9
click at [375, 163] on div "Composer" at bounding box center [382, 167] width 62 height 17
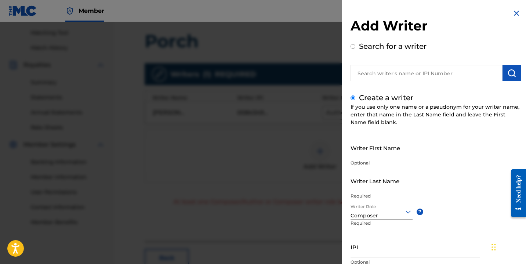
click at [374, 179] on input "Writer Last Name" at bounding box center [415, 180] width 129 height 21
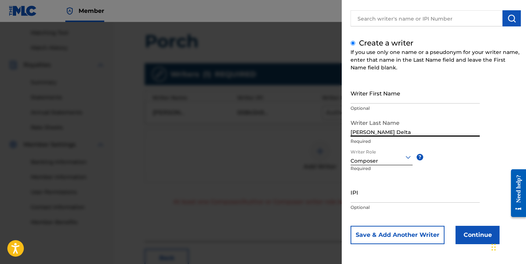
type input "[PERSON_NAME] Delta"
click at [355, 198] on input "IPI" at bounding box center [415, 192] width 129 height 21
type input "1206052308"
click at [471, 235] on button "Continue" at bounding box center [478, 235] width 44 height 18
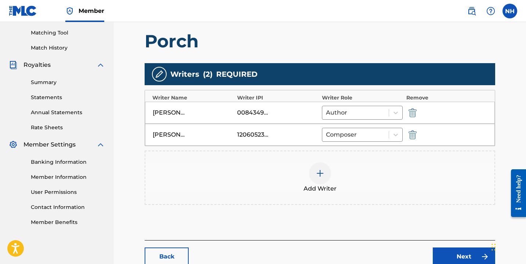
scroll to position [233, 0]
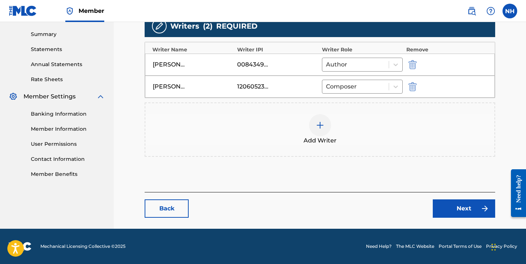
click at [454, 223] on main "Catalog Enter Work Details Add Writers Add Publishers & Shares Add Recording Re…" at bounding box center [320, 18] width 395 height 422
click at [452, 214] on link "Next" at bounding box center [464, 208] width 62 height 18
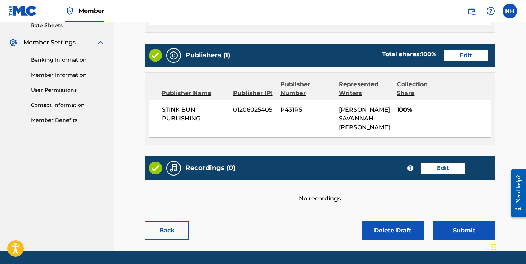
scroll to position [293, 0]
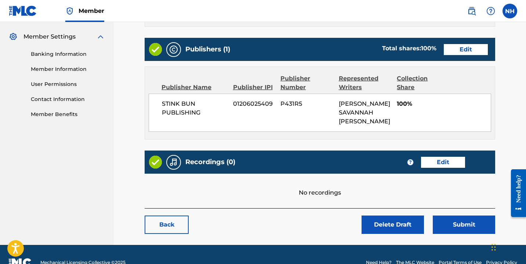
click at [438, 157] on link "Edit" at bounding box center [443, 162] width 44 height 11
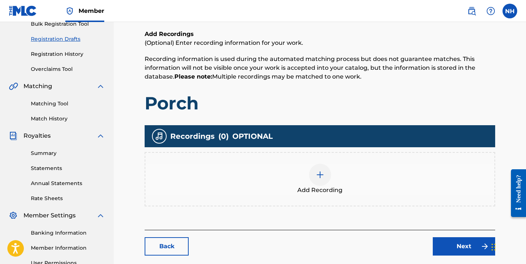
scroll to position [181, 0]
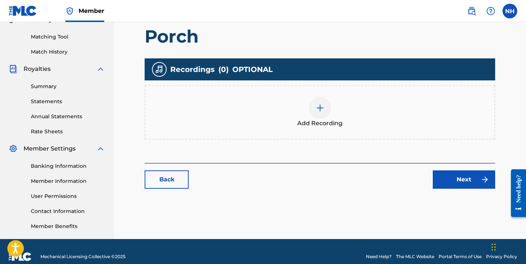
click at [322, 113] on div at bounding box center [320, 108] width 22 height 22
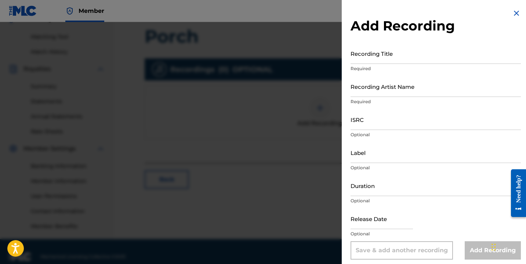
click at [387, 58] on input "Recording Title" at bounding box center [436, 53] width 170 height 21
type input "Porch"
click at [385, 87] on input "Recording Artist Name" at bounding box center [436, 86] width 170 height 21
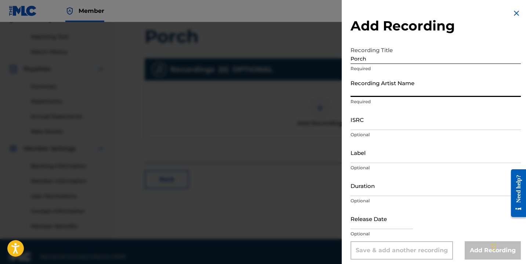
type input "Nayla Savannah"
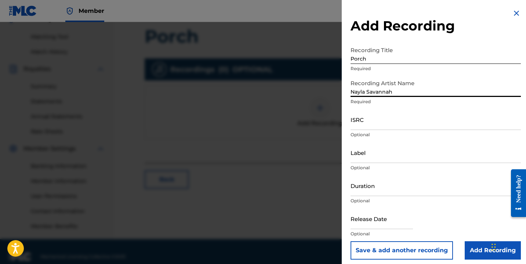
click at [376, 127] on input "ISRC" at bounding box center [436, 119] width 170 height 21
paste input "QZHNC2265890"
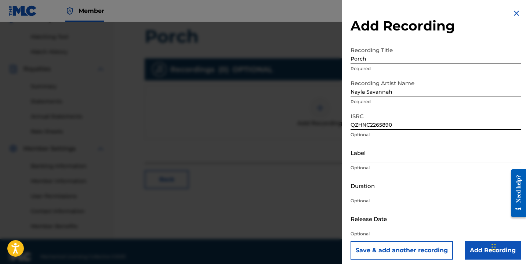
type input "QZHNC2265890"
click at [369, 159] on input "Label" at bounding box center [436, 152] width 170 height 21
click at [362, 196] on div "Duration Optional" at bounding box center [436, 191] width 170 height 33
click at [362, 193] on input "Duration" at bounding box center [436, 185] width 170 height 21
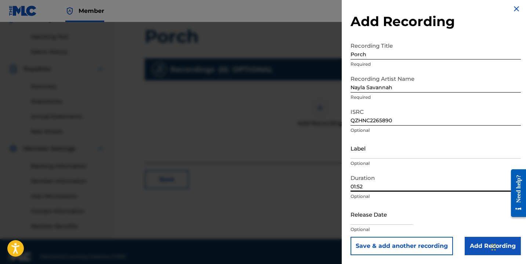
type input "01:52"
click at [391, 216] on input "text" at bounding box center [382, 214] width 62 height 21
select select "7"
select select "2025"
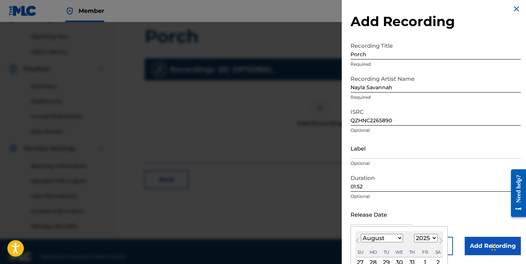
click at [388, 241] on select "January February March April May June July August September October November De…" at bounding box center [382, 238] width 42 height 8
select select "5"
click at [423, 238] on select "1899 1900 1901 1902 1903 1904 1905 1906 1907 1908 1909 1910 1911 1912 1913 1914…" at bounding box center [425, 238] width 23 height 8
select select "2022"
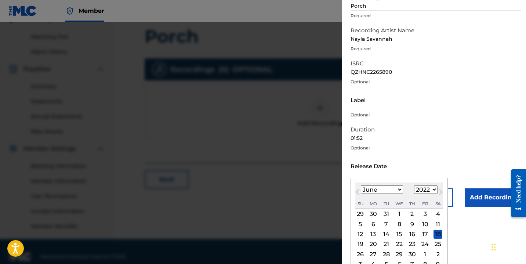
scroll to position [63, 0]
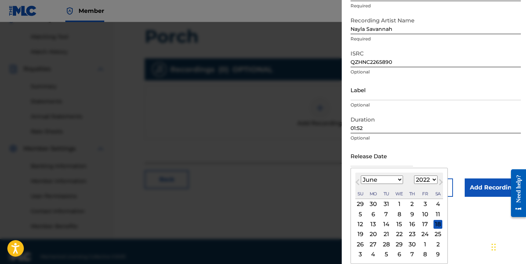
click at [385, 241] on div "28" at bounding box center [386, 244] width 9 height 9
type input "[DATE]"
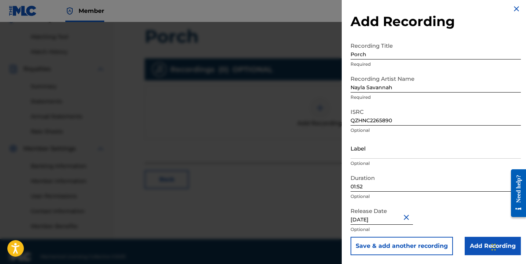
scroll to position [191, 0]
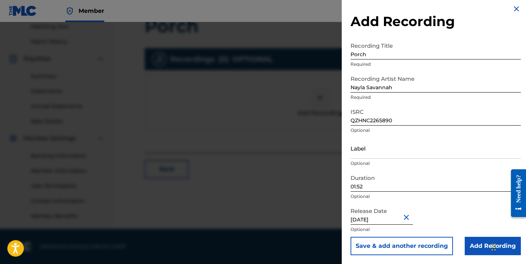
click at [477, 243] on input "Add Recording" at bounding box center [493, 246] width 56 height 18
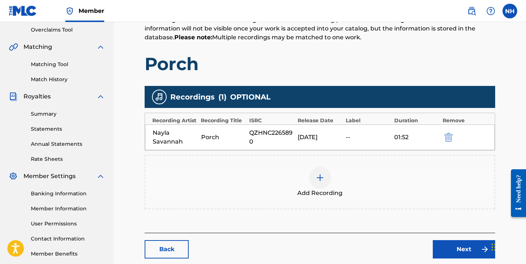
scroll to position [194, 0]
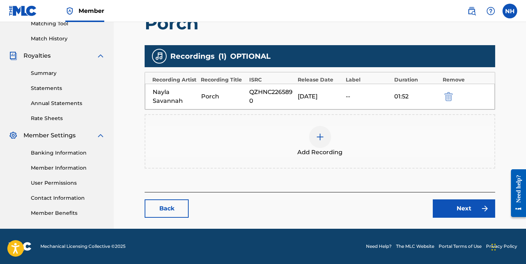
click at [452, 201] on link "Next" at bounding box center [464, 208] width 62 height 18
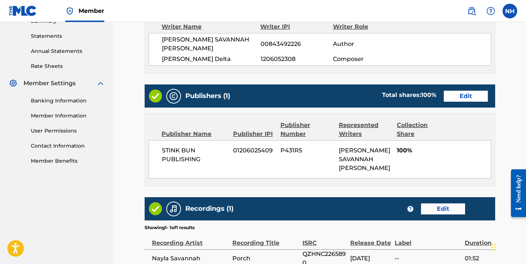
scroll to position [256, 0]
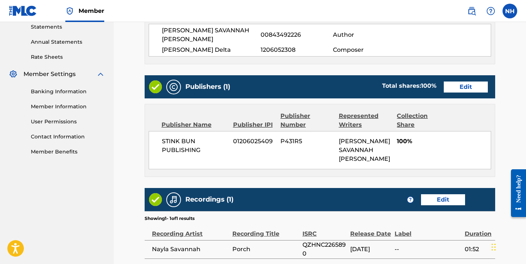
click at [460, 82] on link "Edit" at bounding box center [466, 87] width 44 height 11
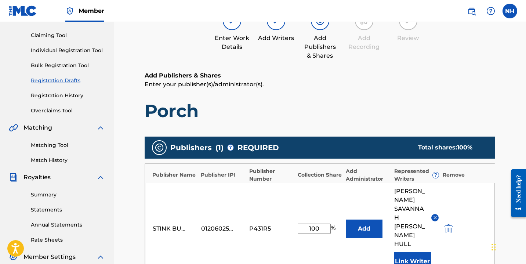
scroll to position [127, 0]
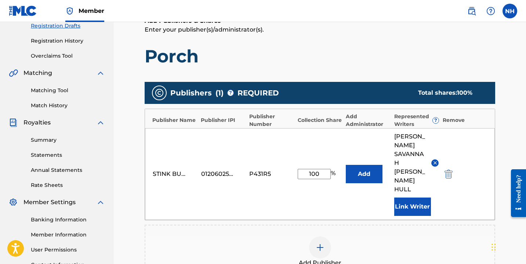
click at [323, 169] on input "100" at bounding box center [314, 174] width 33 height 10
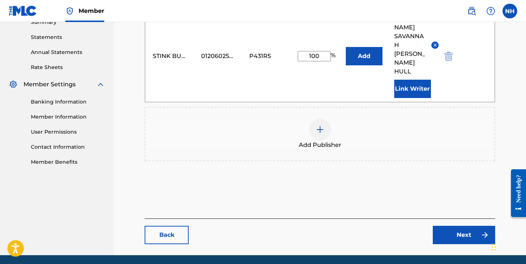
click at [448, 226] on link "Next" at bounding box center [464, 235] width 62 height 18
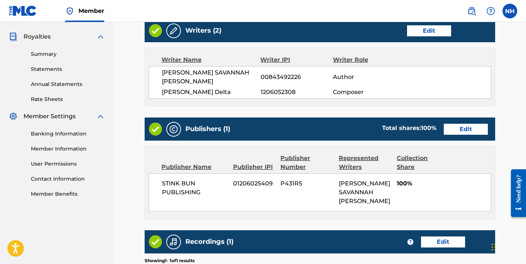
scroll to position [325, 0]
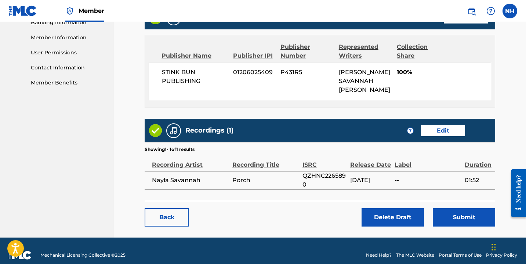
click at [458, 209] on button "Submit" at bounding box center [464, 217] width 62 height 18
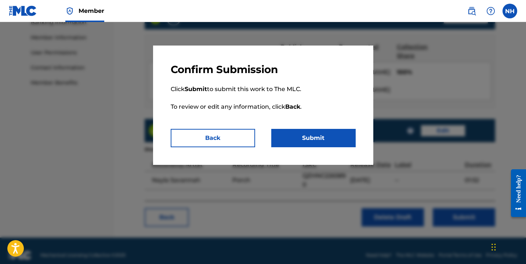
click at [323, 145] on button "Submit" at bounding box center [313, 138] width 84 height 18
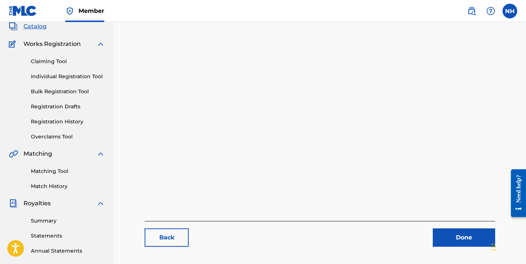
scroll to position [36, 0]
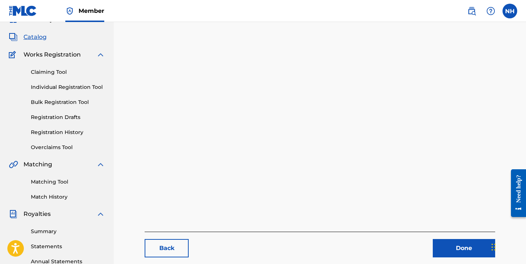
click at [70, 115] on link "Registration Drafts" at bounding box center [68, 117] width 74 height 8
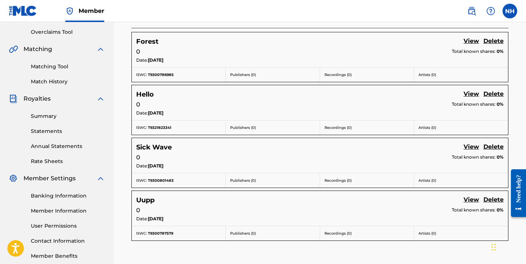
scroll to position [155, 0]
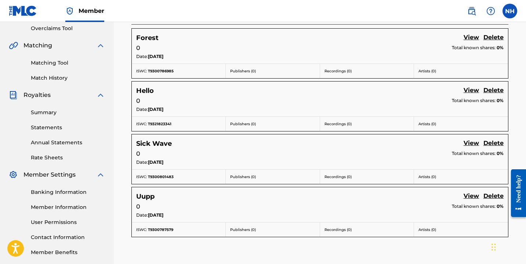
click at [471, 90] on link "View" at bounding box center [471, 91] width 15 height 10
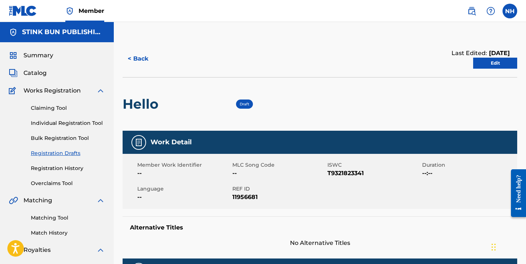
click at [482, 66] on link "Edit" at bounding box center [495, 63] width 44 height 11
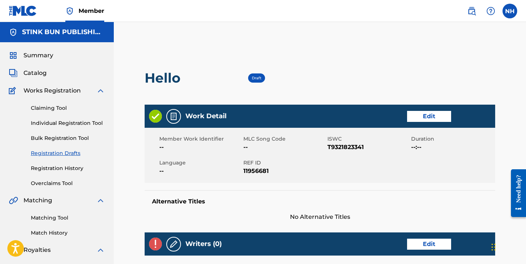
click at [443, 115] on link "Edit" at bounding box center [429, 116] width 44 height 11
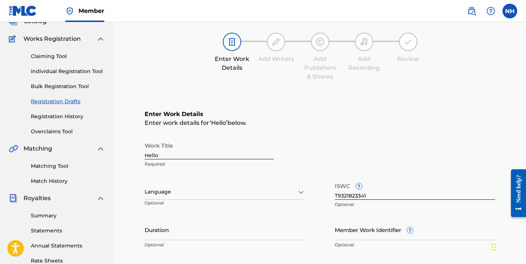
scroll to position [92, 0]
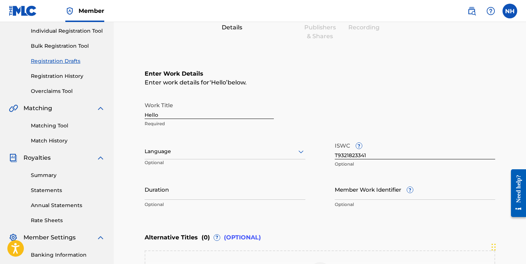
click at [164, 157] on div "Language" at bounding box center [225, 151] width 161 height 15
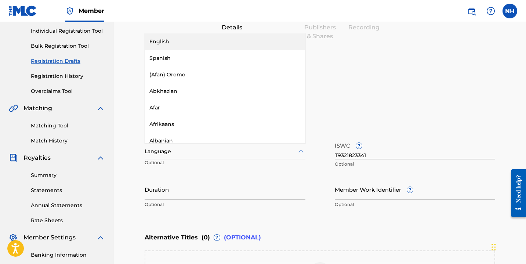
click at [165, 39] on div "English" at bounding box center [225, 41] width 160 height 17
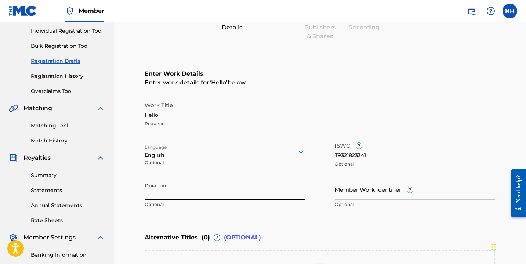
click at [163, 192] on input "Duration" at bounding box center [225, 189] width 161 height 21
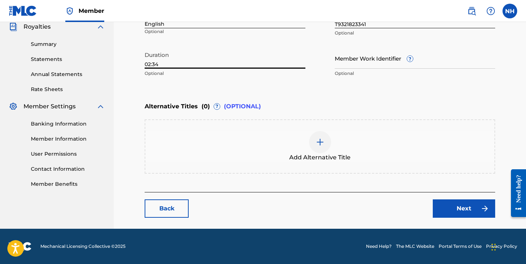
type input "02:34"
click at [461, 212] on link "Next" at bounding box center [464, 208] width 62 height 18
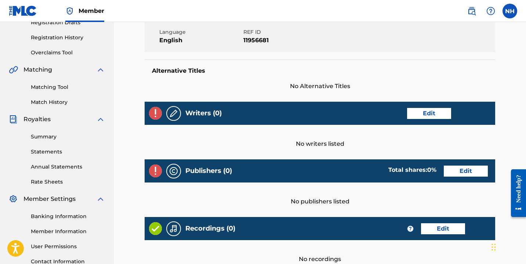
scroll to position [133, 0]
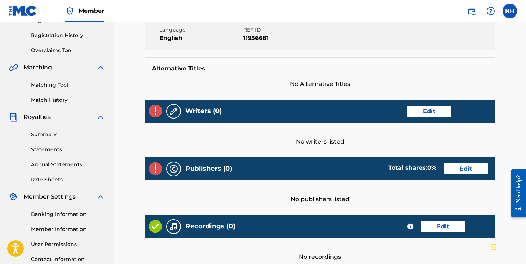
click at [422, 116] on link "Edit" at bounding box center [429, 111] width 44 height 11
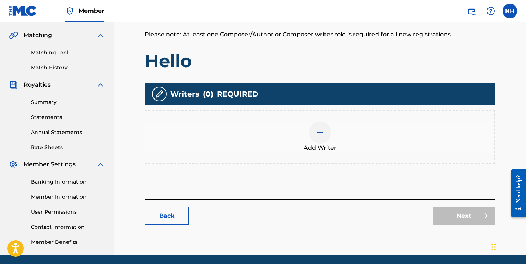
scroll to position [167, 0]
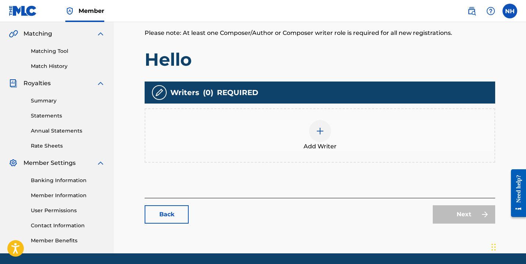
click at [313, 134] on div at bounding box center [320, 131] width 22 height 22
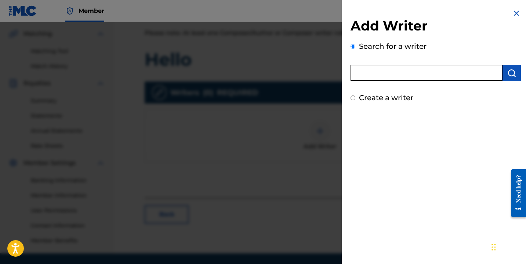
click at [394, 73] on input "text" at bounding box center [427, 73] width 152 height 16
type input "nayla savannah"
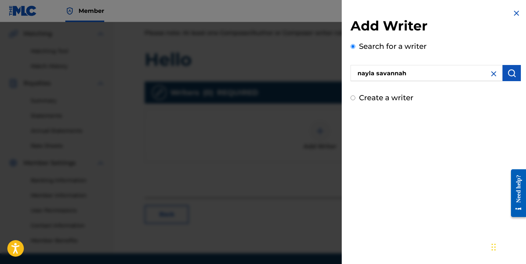
click at [507, 77] on img "submit" at bounding box center [511, 73] width 9 height 9
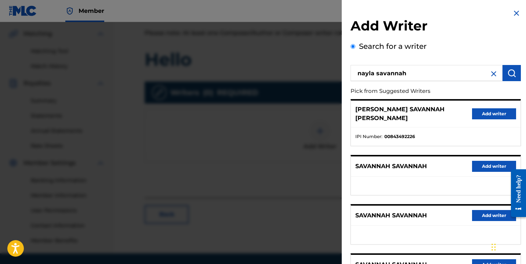
click at [482, 108] on button "Add writer" at bounding box center [494, 113] width 44 height 11
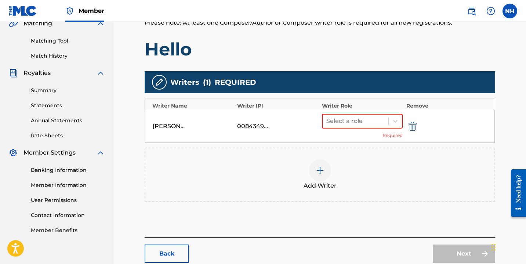
scroll to position [180, 0]
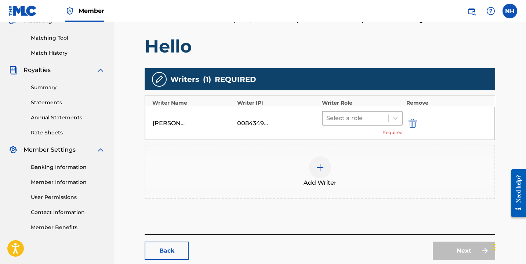
click at [372, 120] on div at bounding box center [355, 118] width 58 height 10
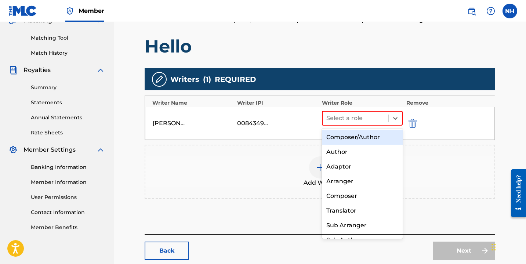
click at [359, 136] on div "Composer/Author" at bounding box center [362, 137] width 81 height 15
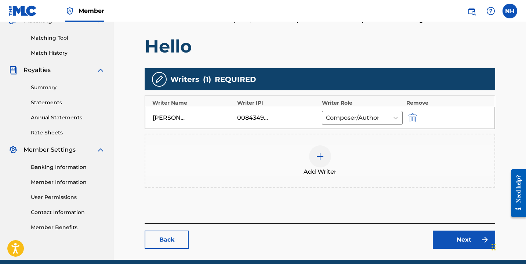
click at [450, 237] on link "Next" at bounding box center [464, 240] width 62 height 18
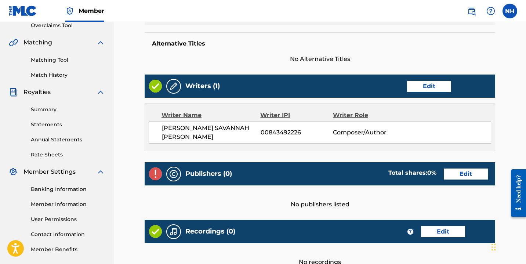
scroll to position [159, 0]
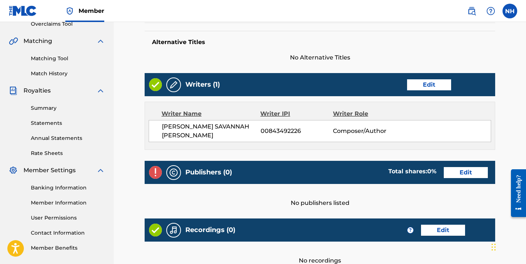
click at [450, 171] on link "Edit" at bounding box center [466, 172] width 44 height 11
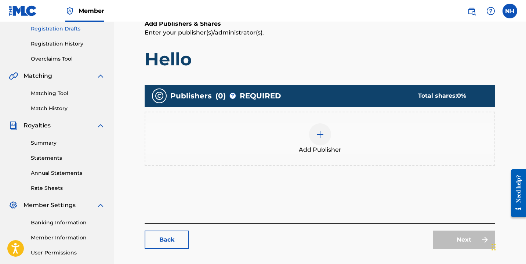
scroll to position [134, 0]
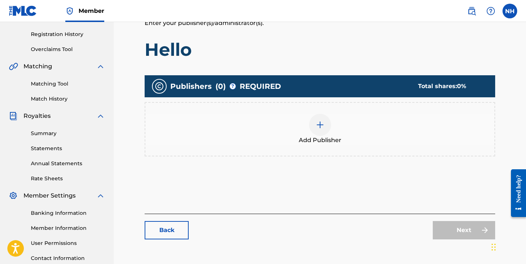
click at [324, 134] on div at bounding box center [320, 125] width 22 height 22
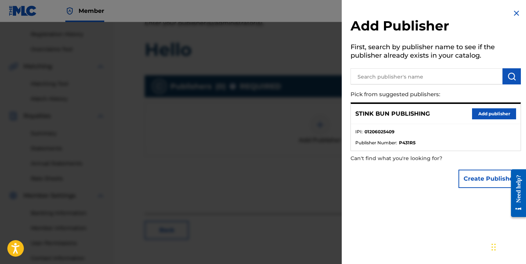
click at [472, 111] on button "Add publisher" at bounding box center [494, 113] width 44 height 11
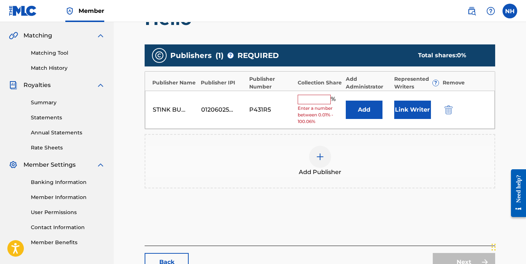
scroll to position [174, 0]
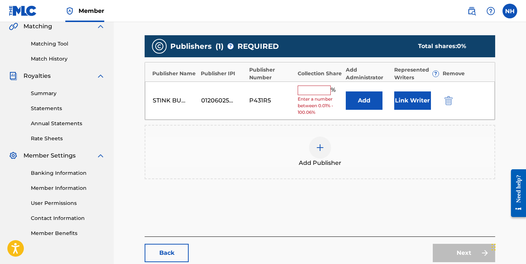
click at [321, 88] on input "text" at bounding box center [314, 91] width 33 height 10
type input "100"
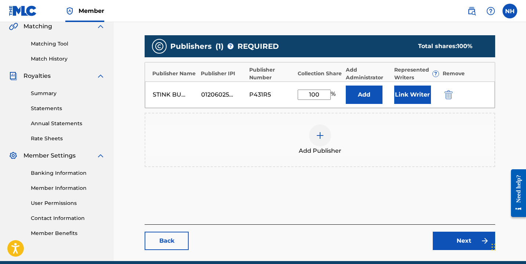
click at [418, 94] on button "Link Writer" at bounding box center [412, 95] width 37 height 18
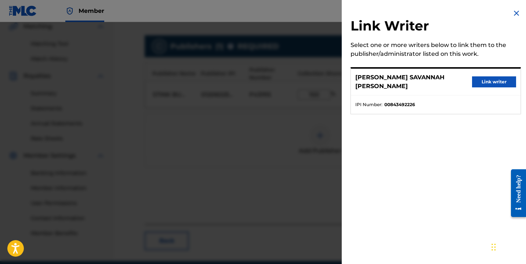
click at [484, 81] on button "Link writer" at bounding box center [494, 81] width 44 height 11
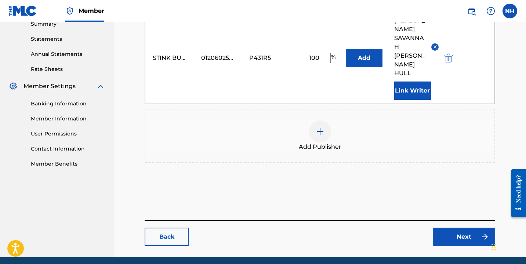
scroll to position [245, 0]
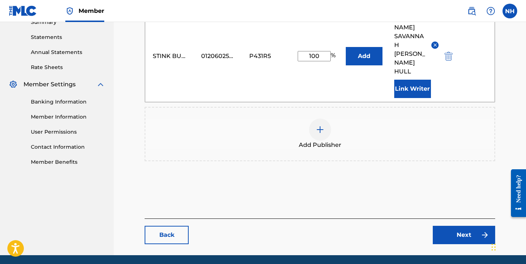
click at [483, 231] on img at bounding box center [485, 235] width 9 height 9
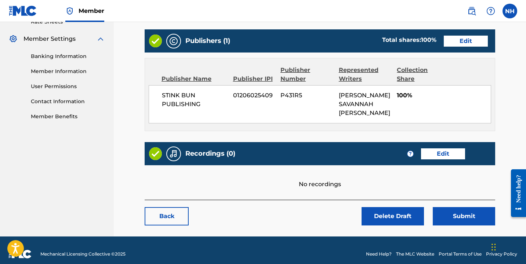
scroll to position [292, 0]
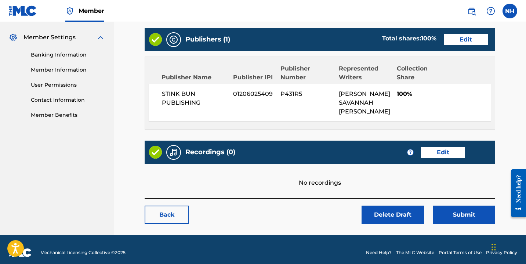
click at [455, 149] on link "Edit" at bounding box center [443, 152] width 44 height 11
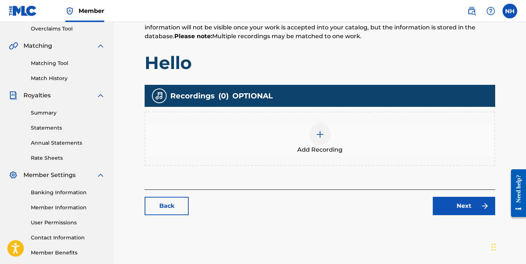
scroll to position [173, 0]
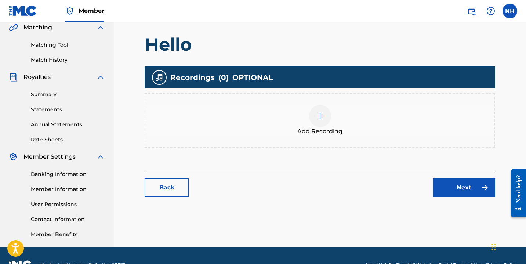
click at [323, 121] on div at bounding box center [320, 116] width 22 height 22
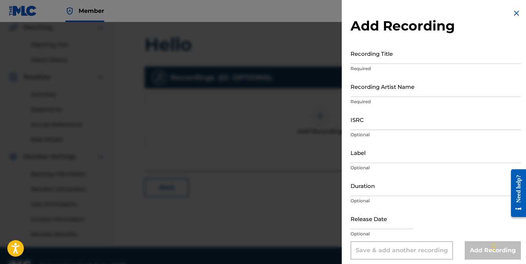
click at [388, 59] on input "Recording Title" at bounding box center [436, 53] width 170 height 21
type input "Hello"
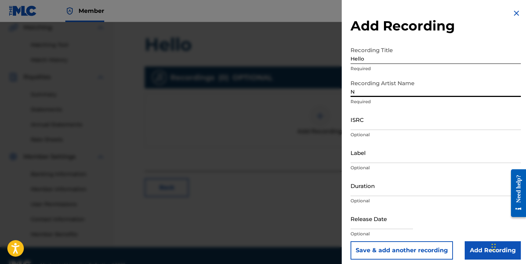
type input "Nayla Savannah"
click at [371, 196] on input "Duration" at bounding box center [436, 185] width 170 height 21
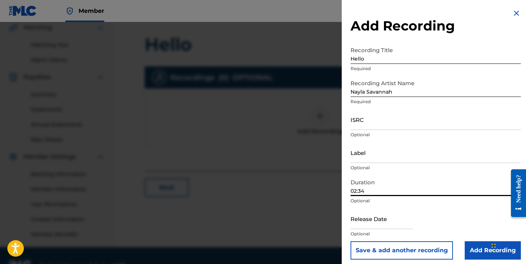
type input "02:34"
click at [384, 221] on input "text" at bounding box center [382, 218] width 62 height 21
select select "7"
select select "2025"
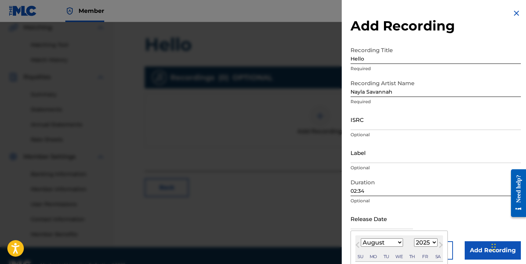
click at [390, 239] on select "January February March April May June July August September October November De…" at bounding box center [382, 242] width 42 height 8
select select "3"
click at [421, 244] on select "1899 1900 1901 1902 1903 1904 1905 1906 1907 1908 1909 1910 1911 1912 1913 1914…" at bounding box center [425, 242] width 23 height 8
select select "2021"
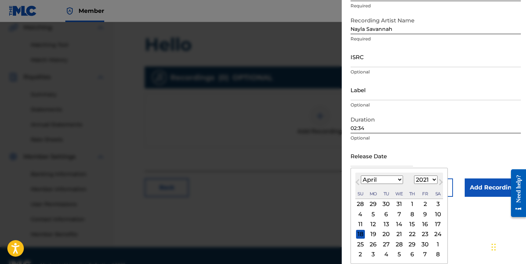
click at [398, 242] on div "28" at bounding box center [399, 244] width 9 height 9
type input "[DATE]"
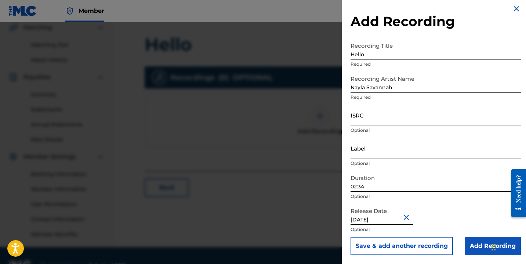
scroll to position [191, 0]
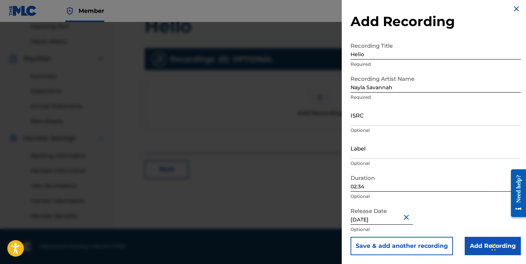
click at [471, 240] on input "Add Recording" at bounding box center [493, 246] width 56 height 18
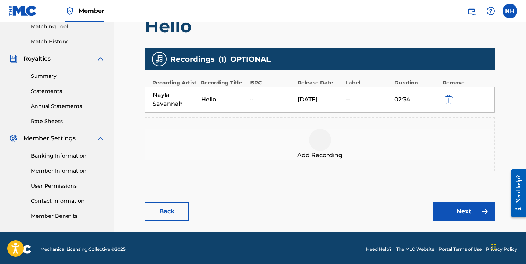
click at [423, 101] on div "02:34" at bounding box center [416, 99] width 45 height 9
click at [397, 90] on div "[PERSON_NAME] Hello -- [DATE] 02:34" at bounding box center [320, 100] width 350 height 26
click at [449, 97] on img "submit" at bounding box center [449, 99] width 8 height 9
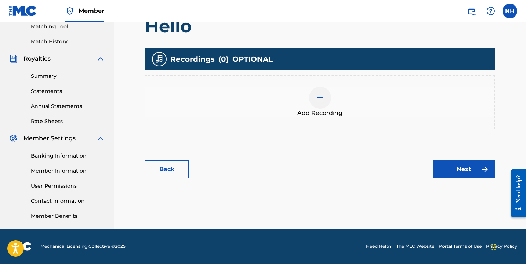
click at [323, 100] on img at bounding box center [320, 97] width 9 height 9
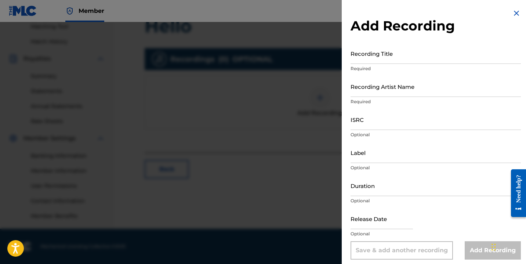
click at [372, 220] on input "text" at bounding box center [382, 218] width 62 height 21
select select "7"
select select "2025"
type input "[DATE]"
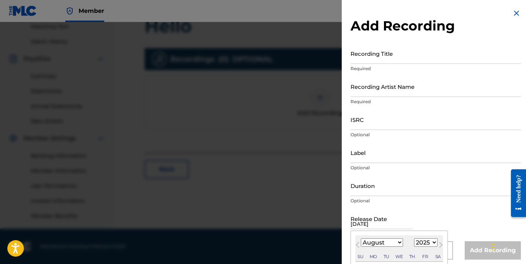
select select "3"
select select "2021"
click at [379, 186] on input "Duration" at bounding box center [436, 185] width 170 height 21
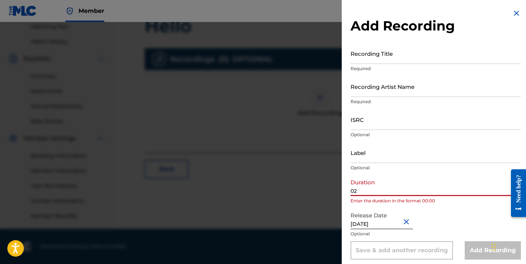
type input "02:34"
click at [375, 126] on input "ISRC" at bounding box center [436, 119] width 170 height 21
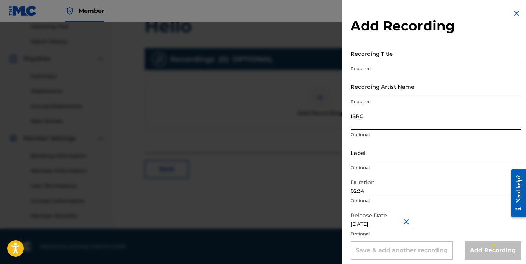
click at [375, 89] on input "Recording Artist Name" at bounding box center [436, 86] width 170 height 21
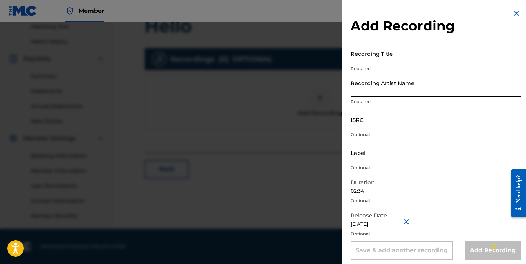
type input "Nayla Savannah"
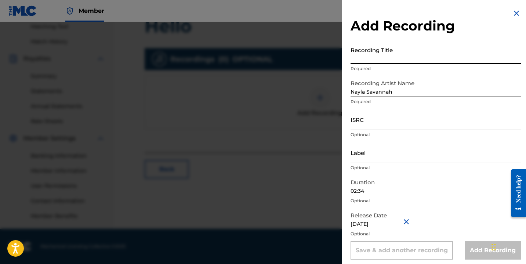
click at [389, 59] on input "Recording Title" at bounding box center [436, 53] width 170 height 21
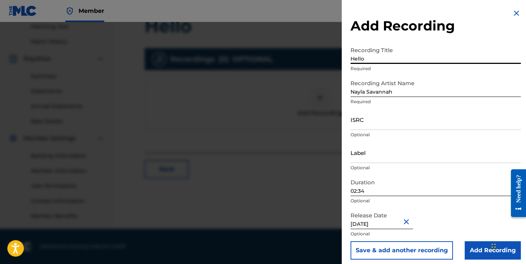
type input "Hello"
click at [366, 126] on input "ISRC" at bounding box center [436, 119] width 170 height 21
paste input "QZES82141745"
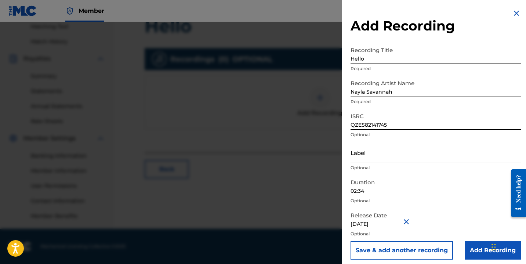
scroll to position [4, 0]
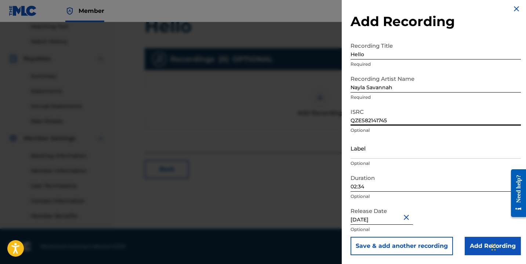
type input "QZES82141745"
click at [471, 245] on input "Add Recording" at bounding box center [493, 246] width 56 height 18
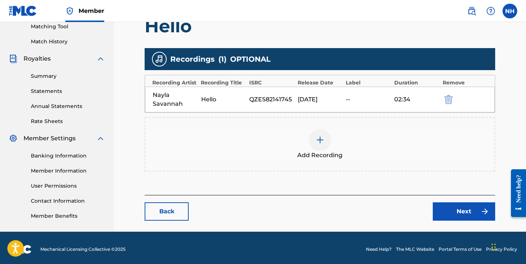
click at [446, 206] on link "Next" at bounding box center [464, 211] width 62 height 18
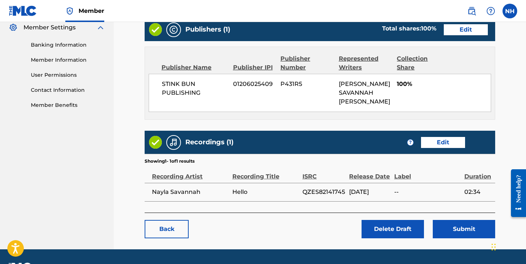
scroll to position [319, 0]
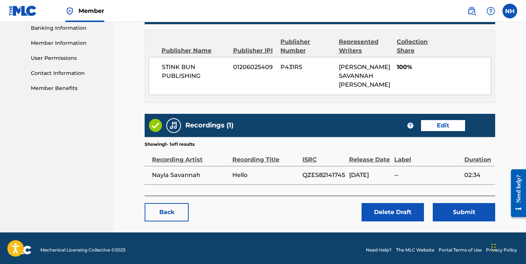
click at [458, 211] on button "Submit" at bounding box center [464, 212] width 62 height 18
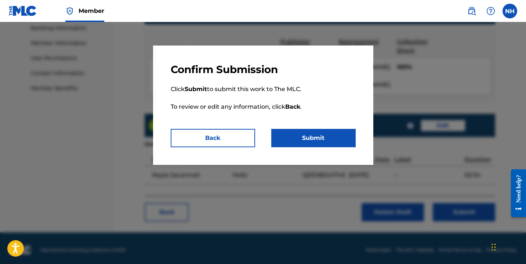
click at [337, 147] on button "Submit" at bounding box center [313, 138] width 84 height 18
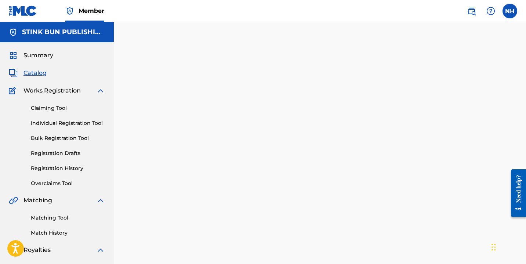
click at [57, 154] on link "Registration Drafts" at bounding box center [68, 153] width 74 height 8
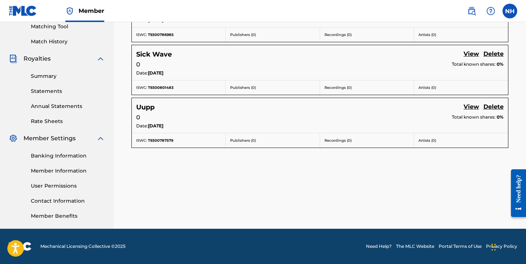
scroll to position [154, 0]
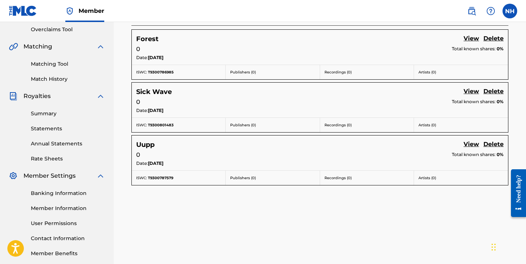
click at [61, 113] on link "Summary" at bounding box center [68, 114] width 74 height 8
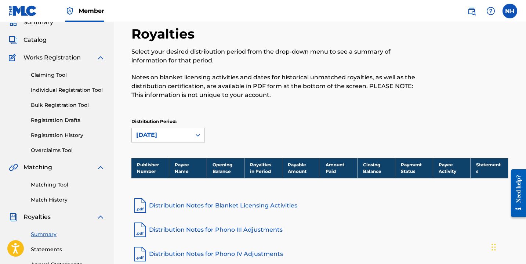
scroll to position [15, 0]
